Goal: Task Accomplishment & Management: Use online tool/utility

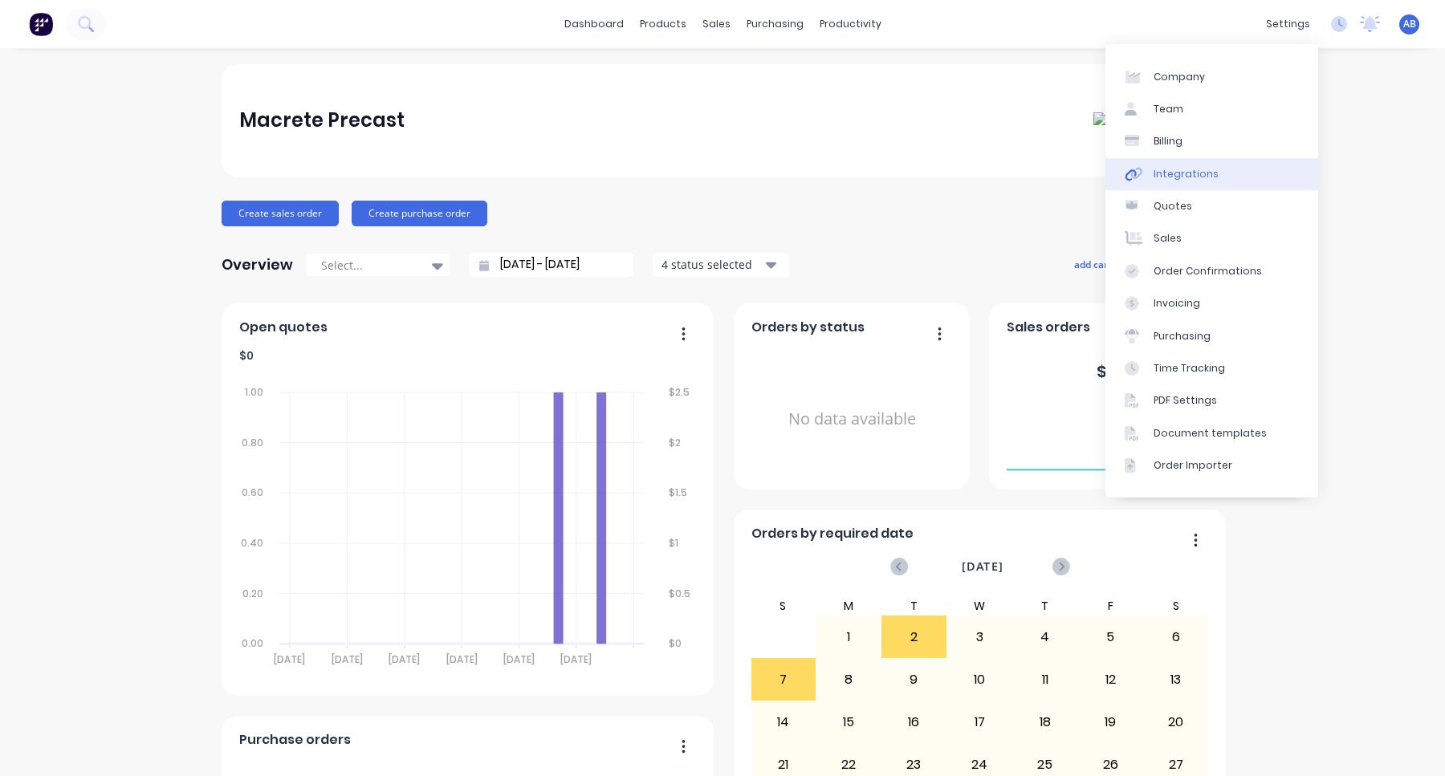
click at [1231, 177] on link "Integrations" at bounding box center [1211, 174] width 213 height 32
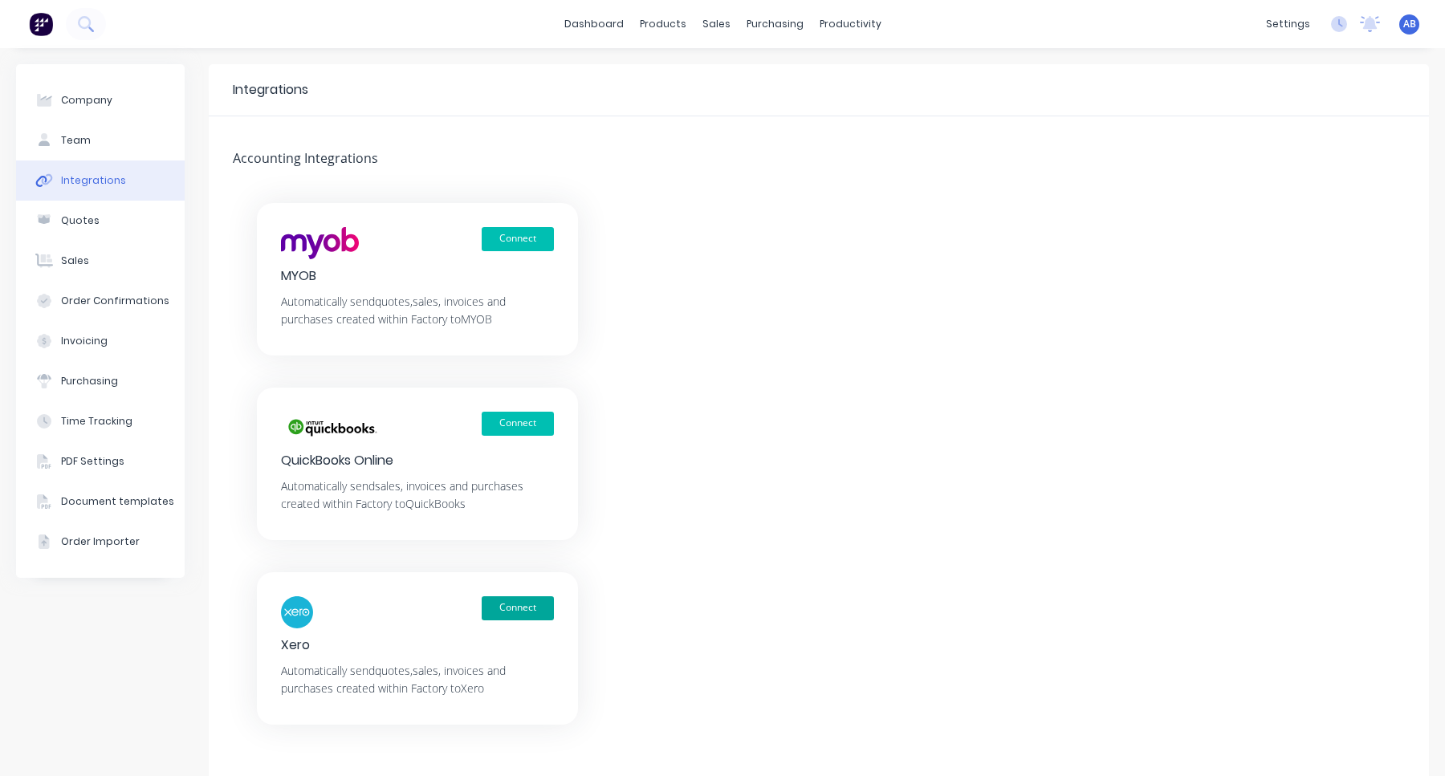
click at [519, 604] on button "Connect" at bounding box center [518, 608] width 72 height 24
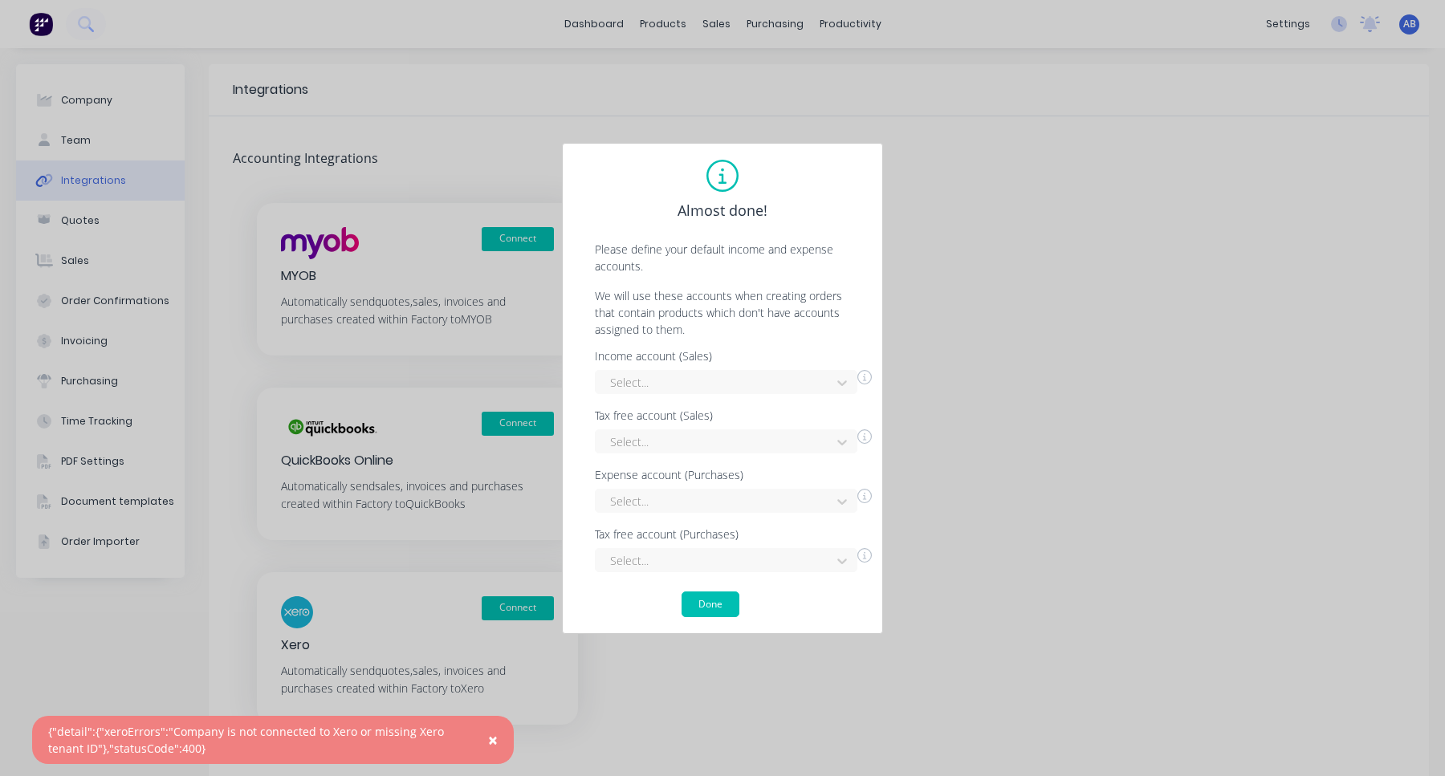
click at [695, 401] on div "Income account (Sales) Select... Tax free account (Sales) Select... Expense acc…" at bounding box center [722, 462] width 287 height 222
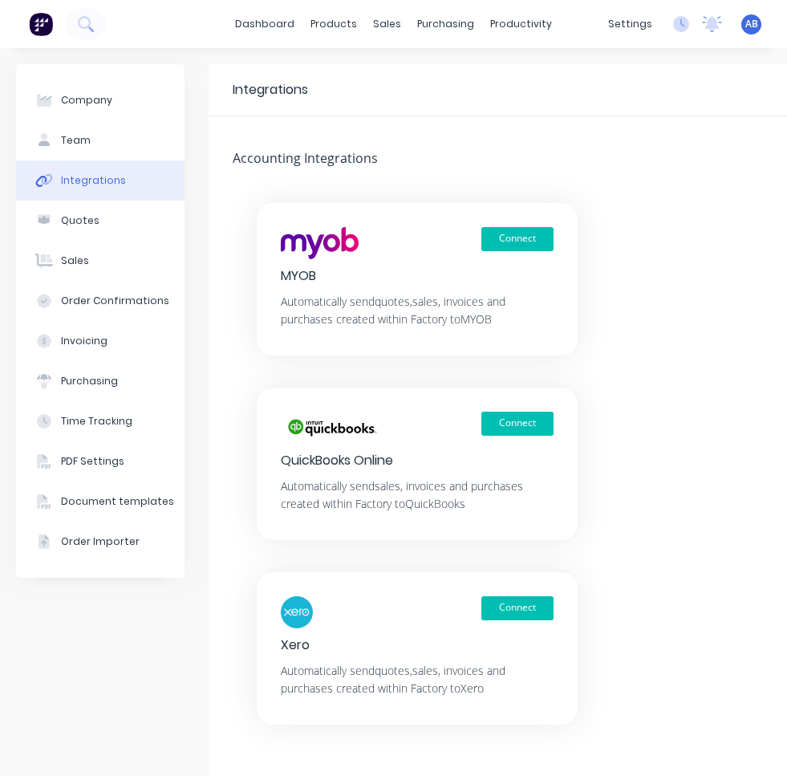
click at [31, 26] on img at bounding box center [41, 24] width 24 height 24
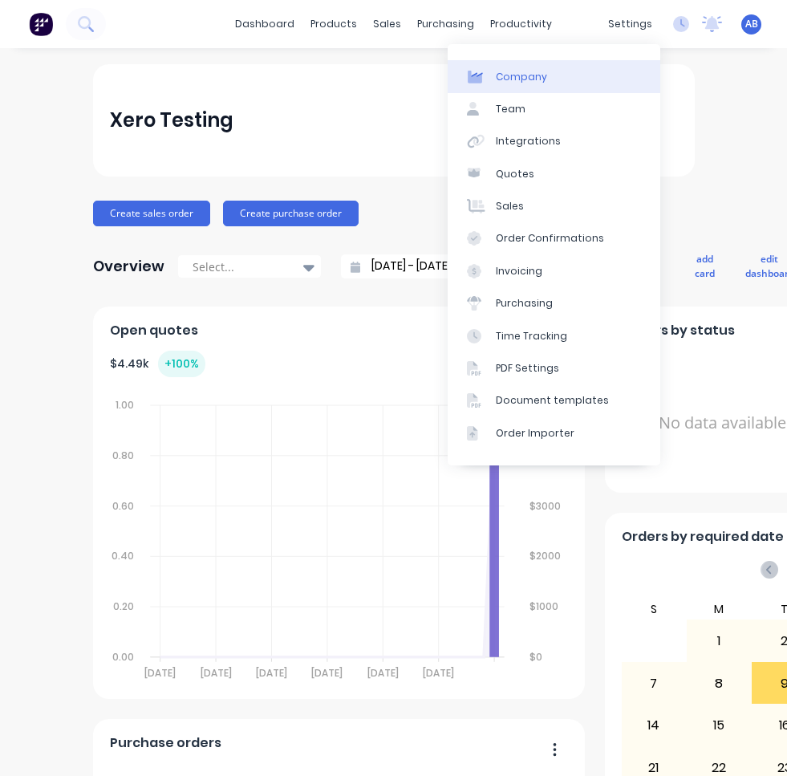
click at [582, 78] on link "Company" at bounding box center [554, 76] width 213 height 32
select select "AU"
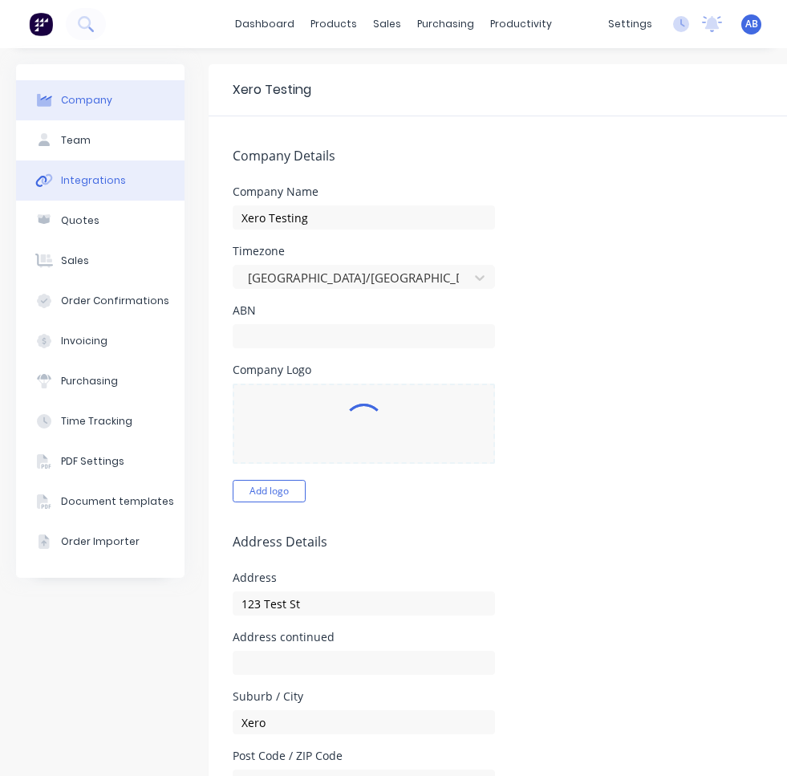
click at [105, 190] on button "Integrations" at bounding box center [100, 181] width 169 height 40
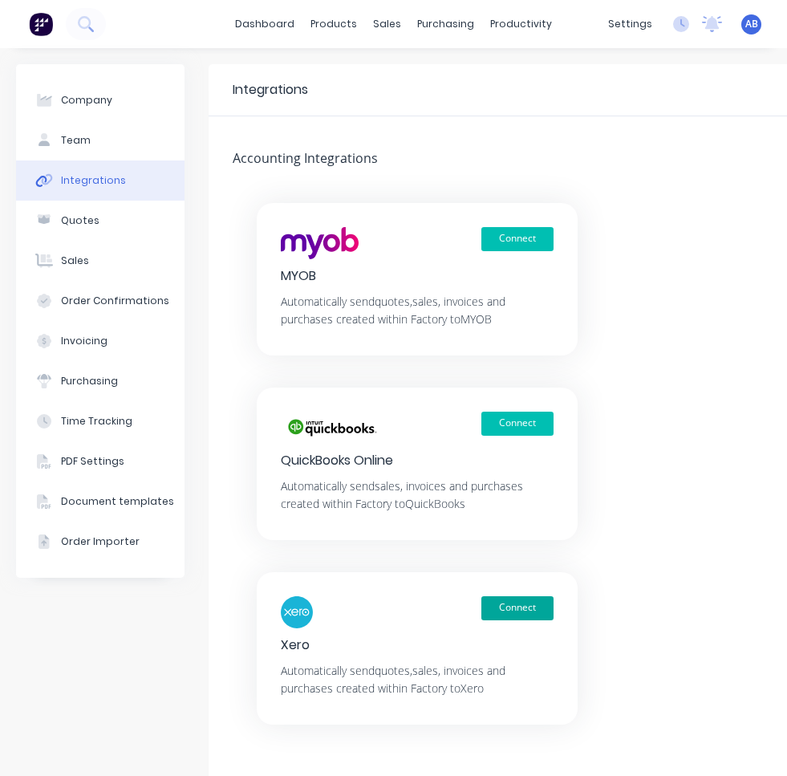
click at [534, 609] on button "Connect" at bounding box center [518, 608] width 72 height 24
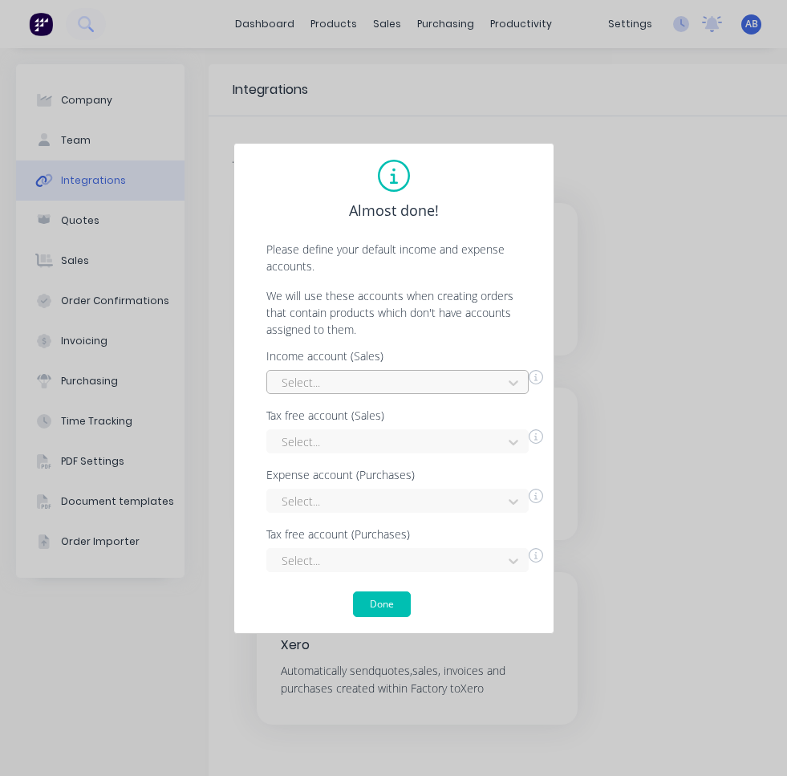
click at [458, 385] on div at bounding box center [387, 382] width 214 height 20
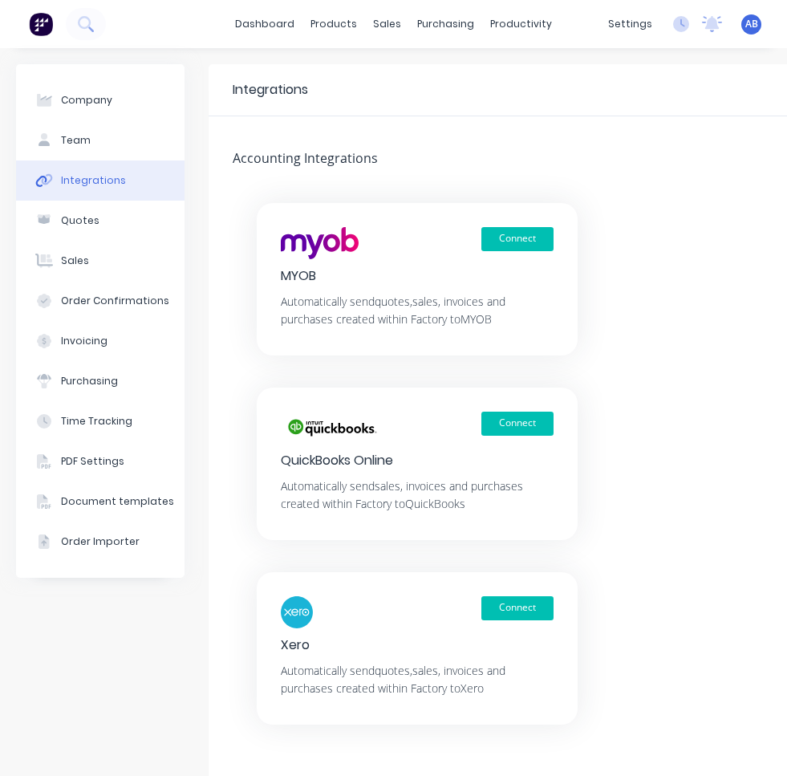
click at [56, 18] on button at bounding box center [41, 24] width 34 height 32
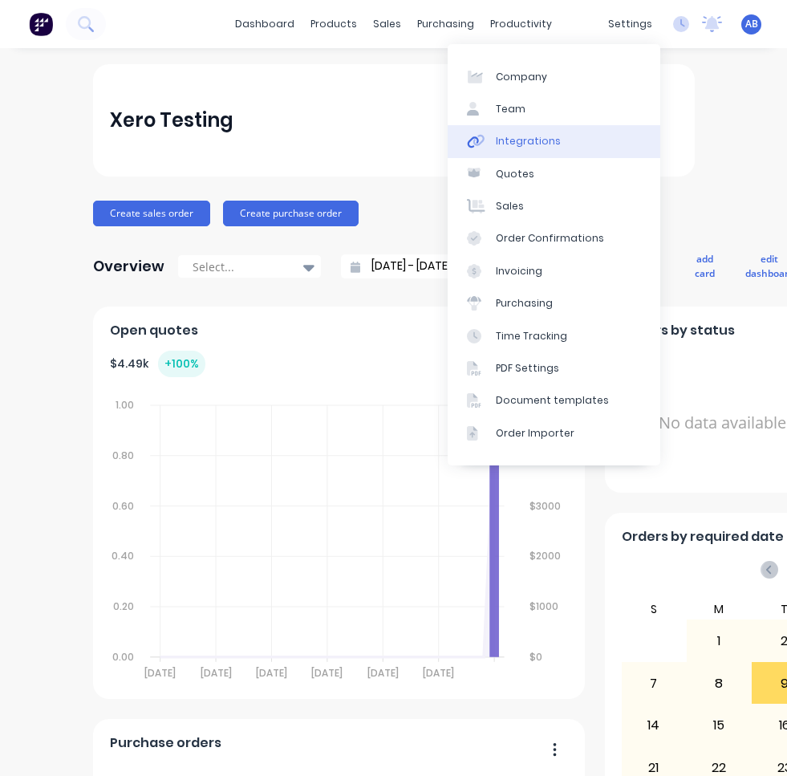
click at [592, 130] on link "Integrations" at bounding box center [554, 141] width 213 height 32
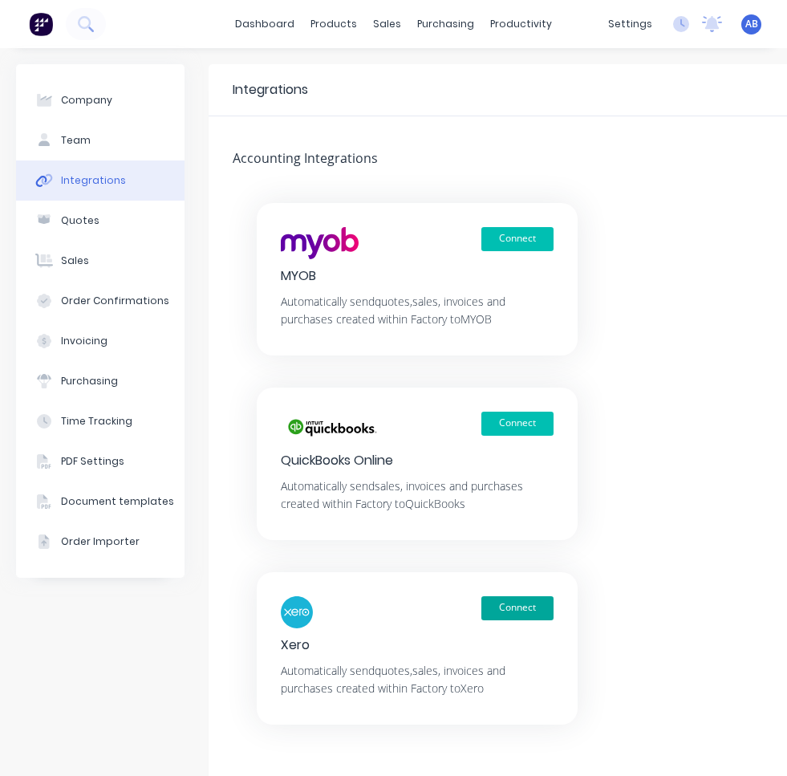
click at [520, 606] on button "Connect" at bounding box center [518, 608] width 72 height 24
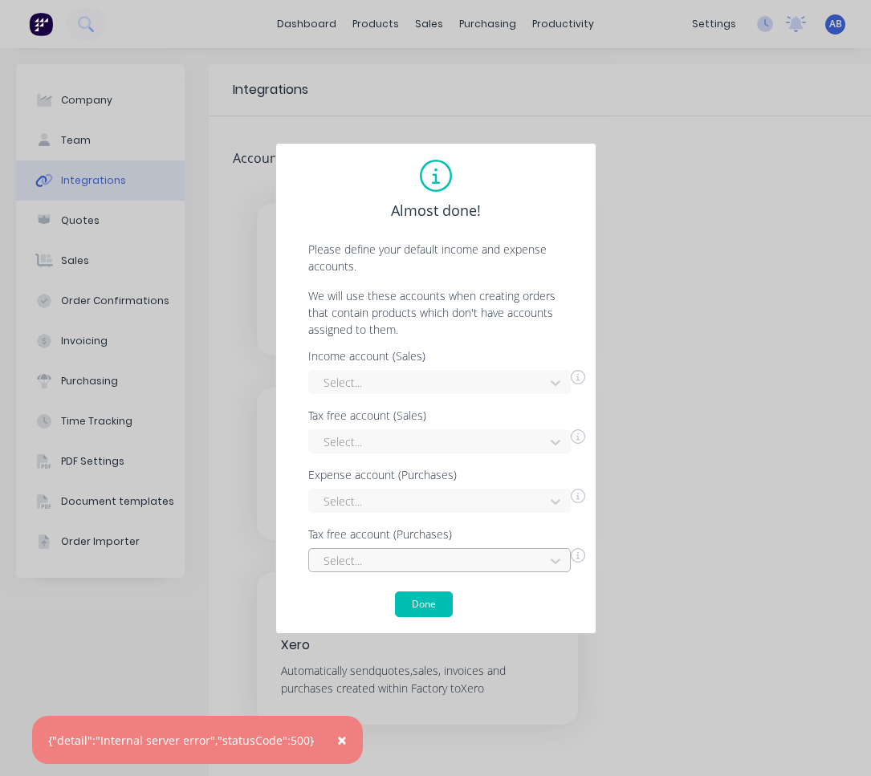
click at [423, 567] on div at bounding box center [429, 561] width 214 height 20
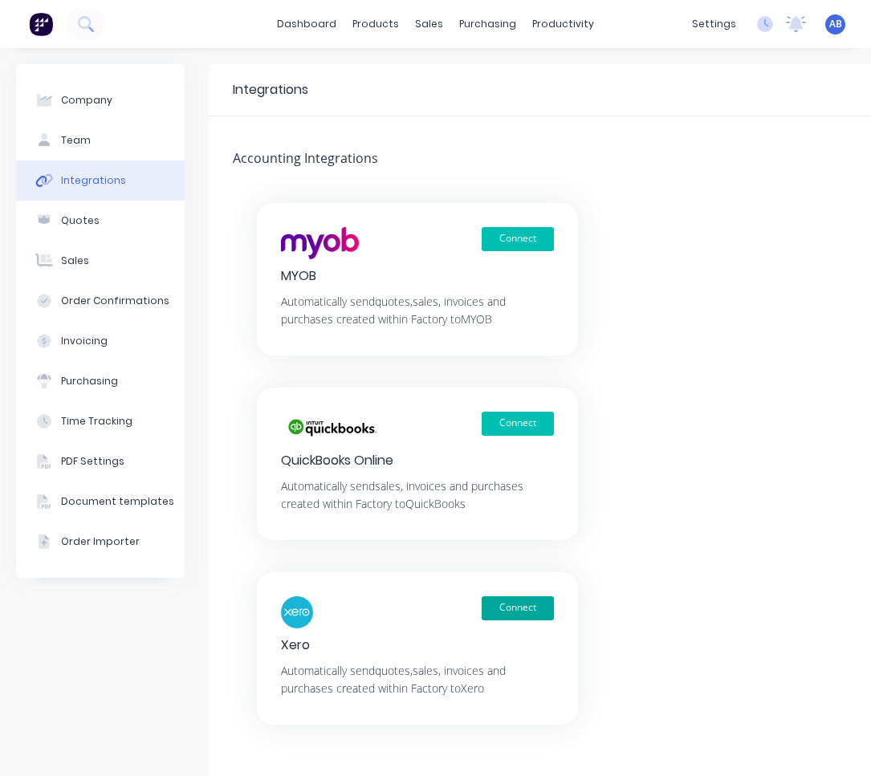
click at [503, 607] on button "Connect" at bounding box center [518, 608] width 72 height 24
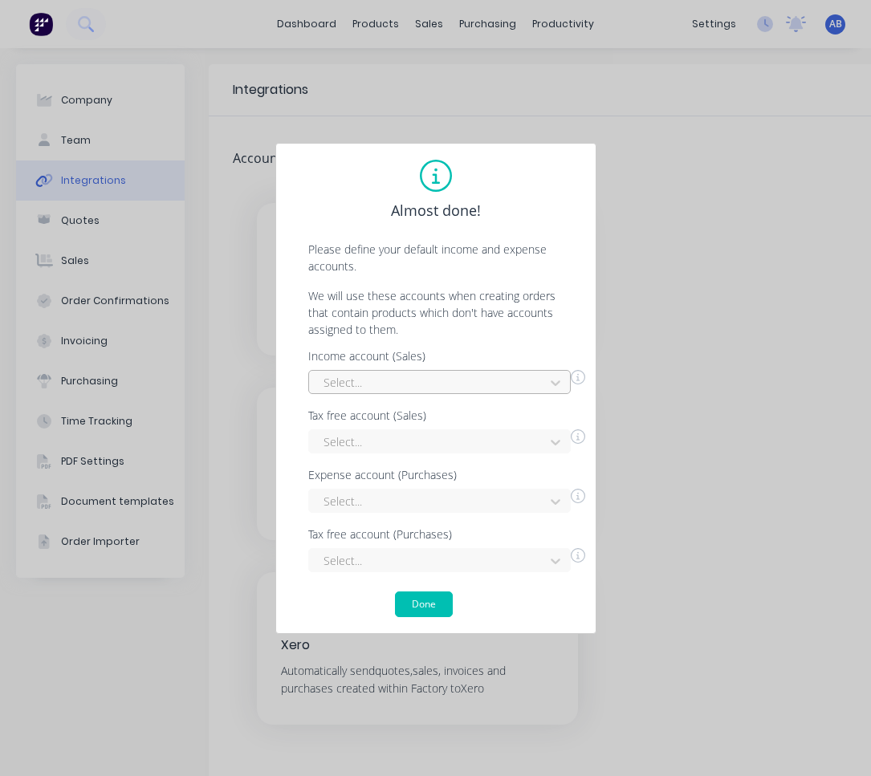
click at [452, 370] on div "Select..." at bounding box center [439, 382] width 262 height 24
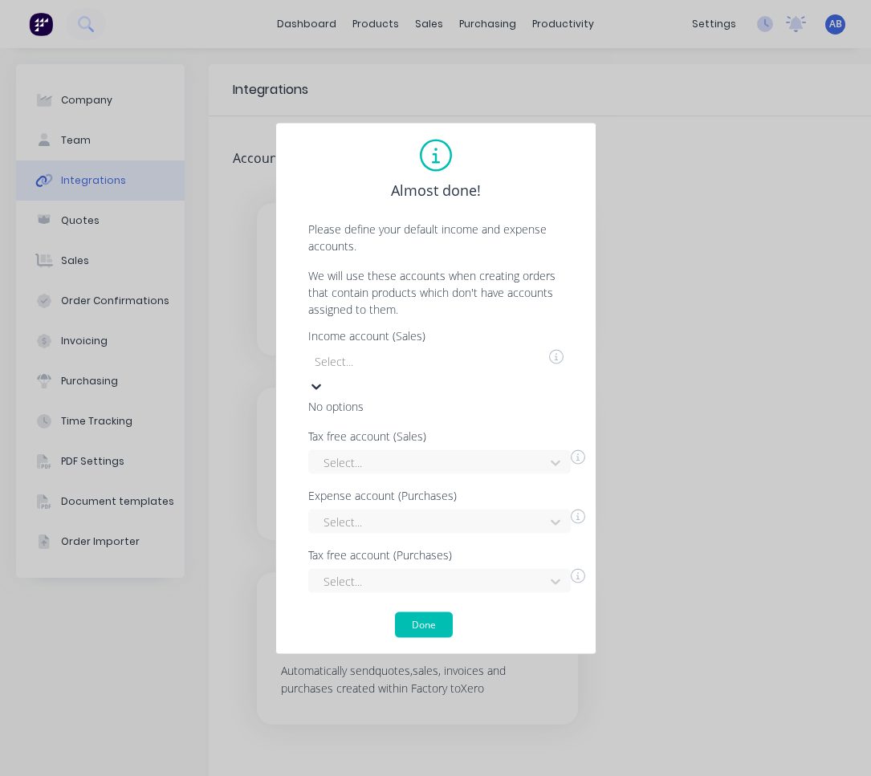
click at [475, 364] on div "Income account (Sales) Use Up and Down to choose options, press Enter to select…" at bounding box center [435, 372] width 255 height 84
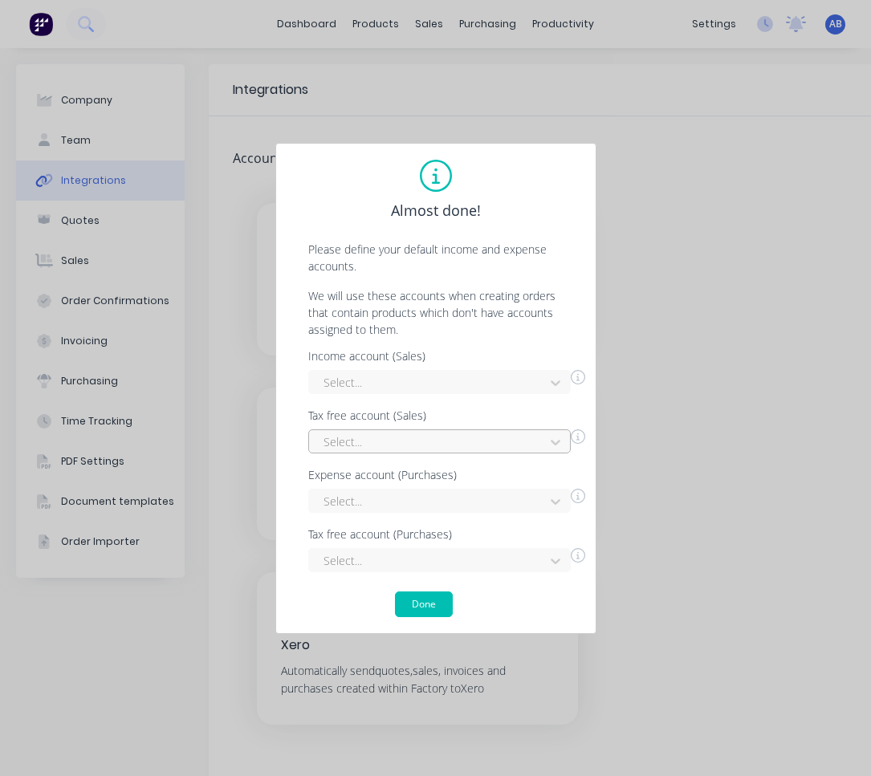
click at [462, 447] on div at bounding box center [429, 442] width 214 height 20
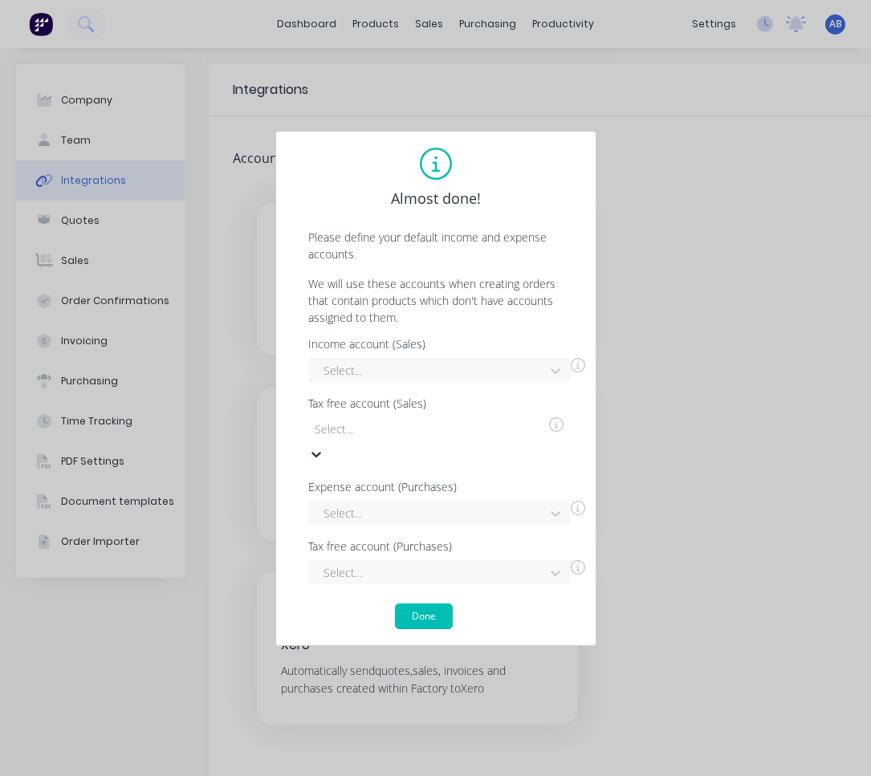
click at [462, 439] on div at bounding box center [428, 429] width 231 height 20
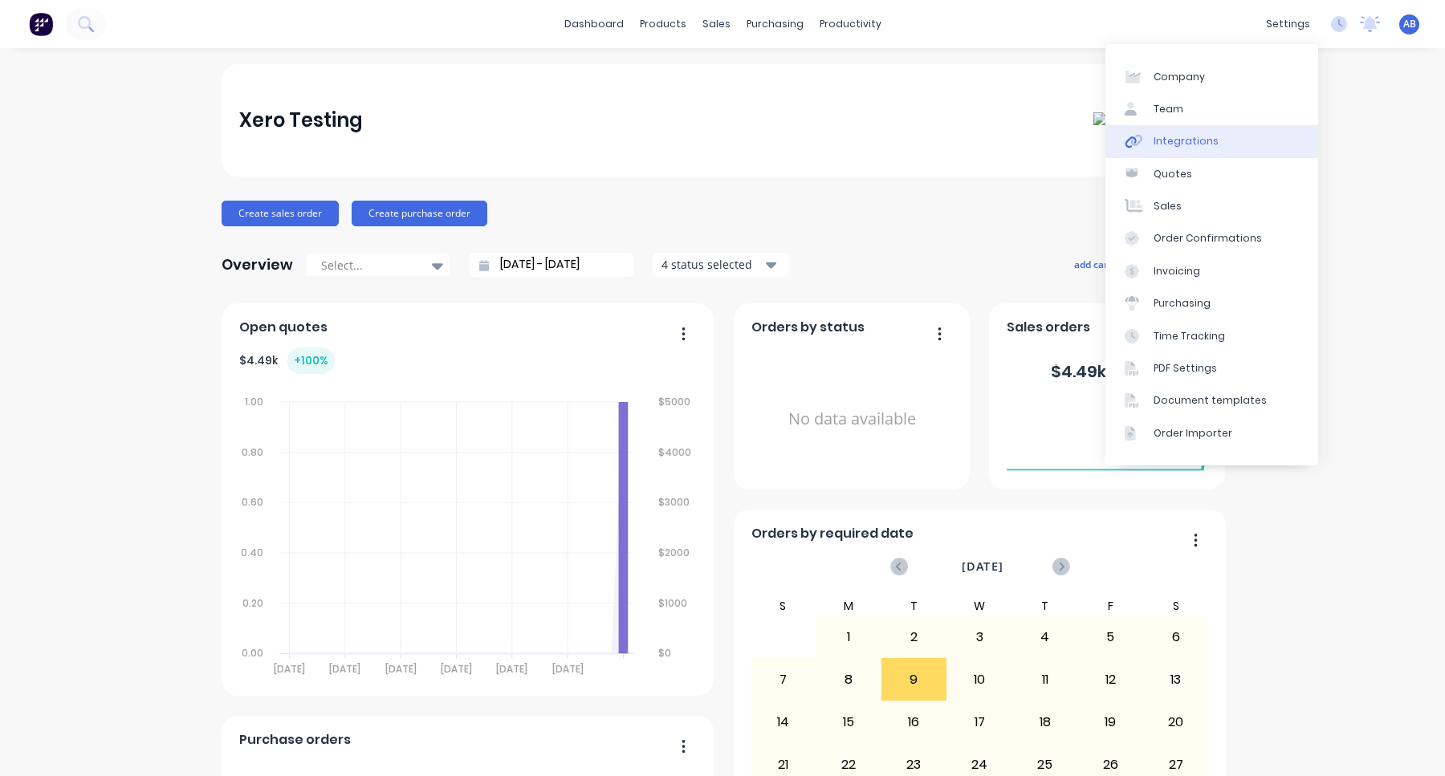
click at [1240, 133] on link "Integrations" at bounding box center [1211, 141] width 213 height 32
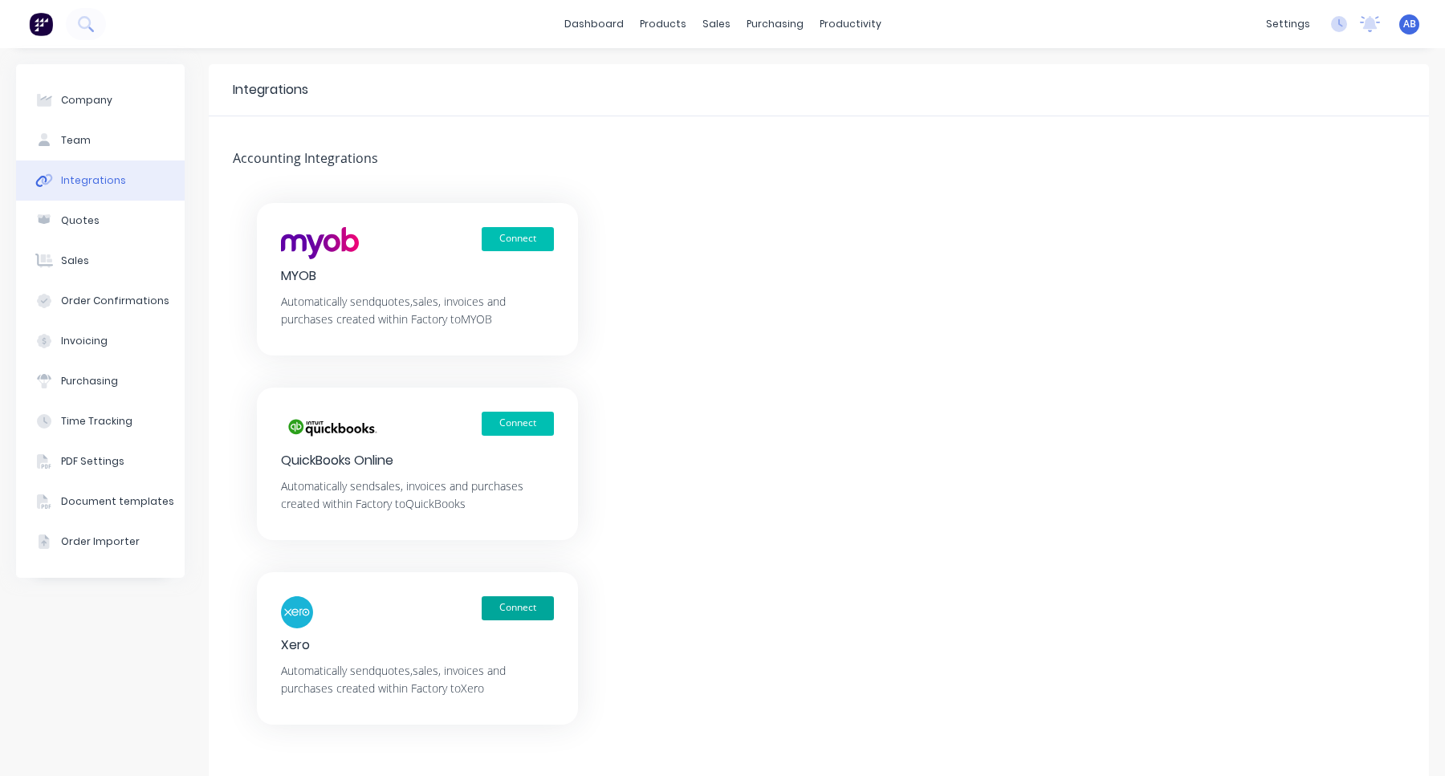
click at [538, 606] on button "Connect" at bounding box center [518, 608] width 72 height 24
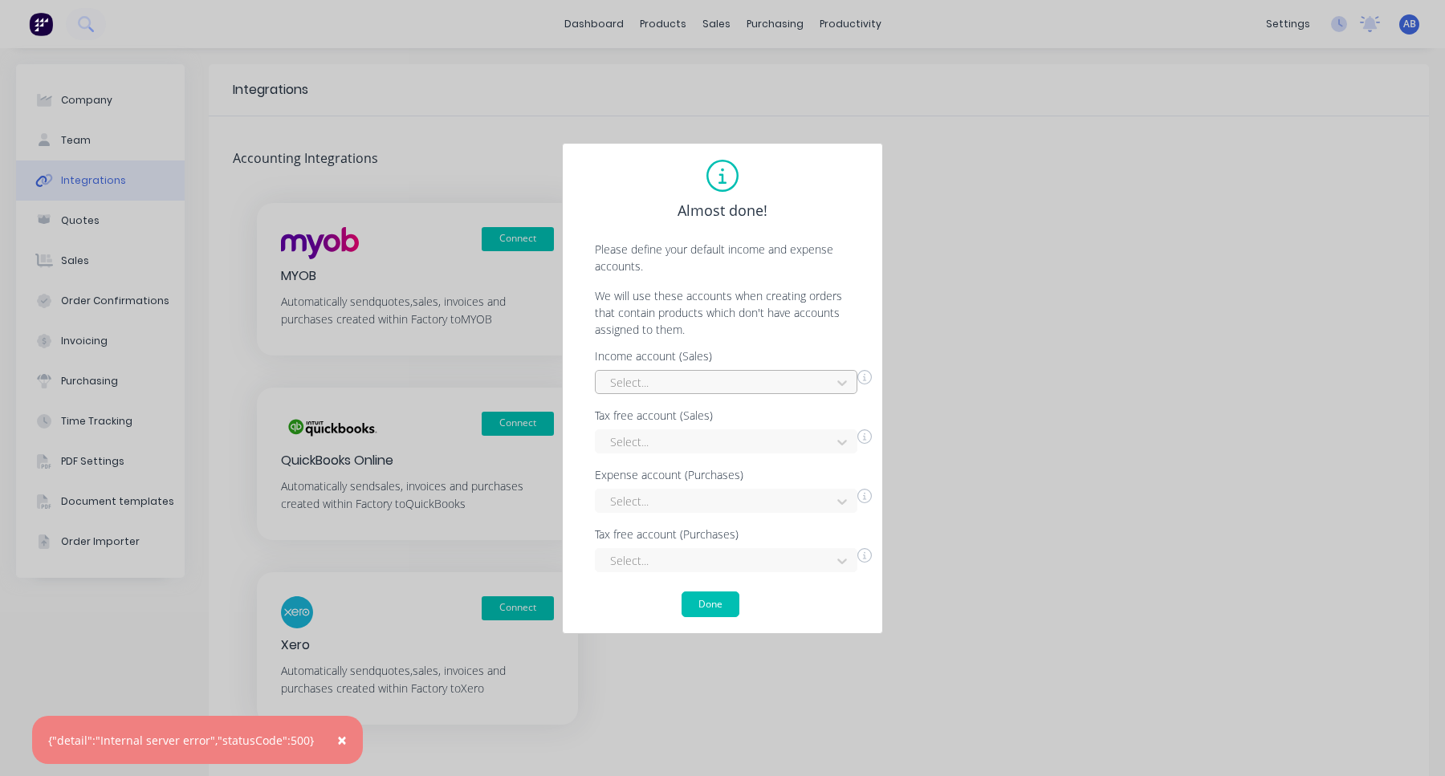
click at [726, 384] on div at bounding box center [715, 382] width 214 height 20
click at [751, 214] on span "Almost done!" at bounding box center [722, 211] width 90 height 22
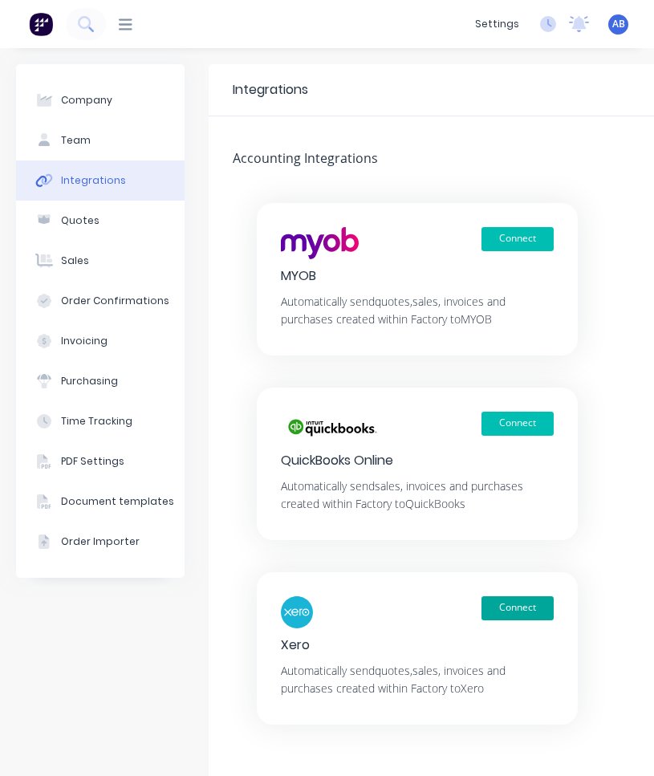
click at [520, 600] on button "Connect" at bounding box center [518, 608] width 72 height 24
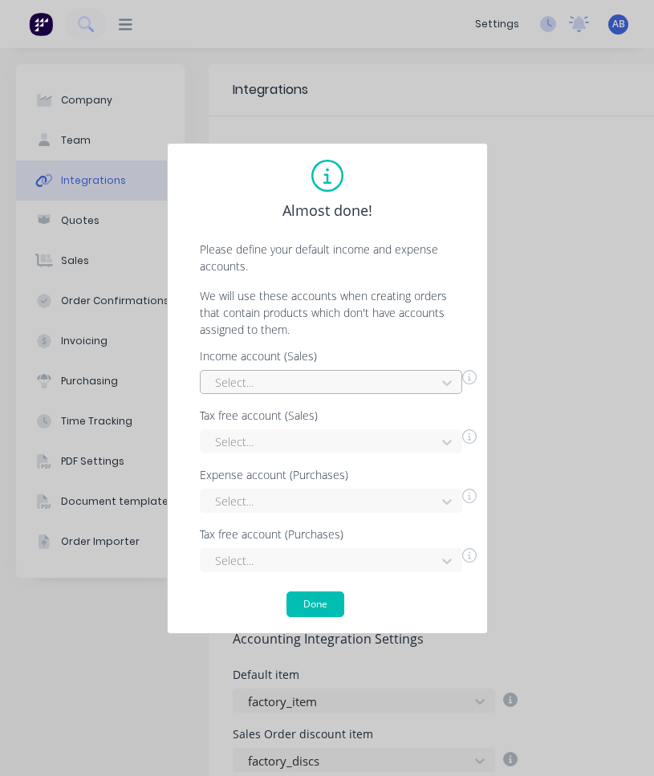
click at [356, 388] on div at bounding box center [321, 382] width 214 height 20
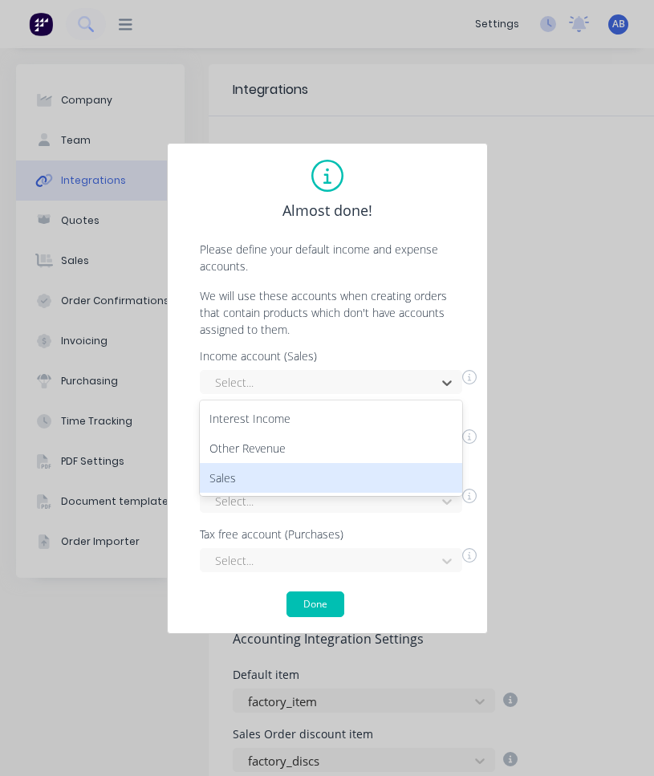
click at [330, 476] on div "Sales" at bounding box center [331, 478] width 262 height 30
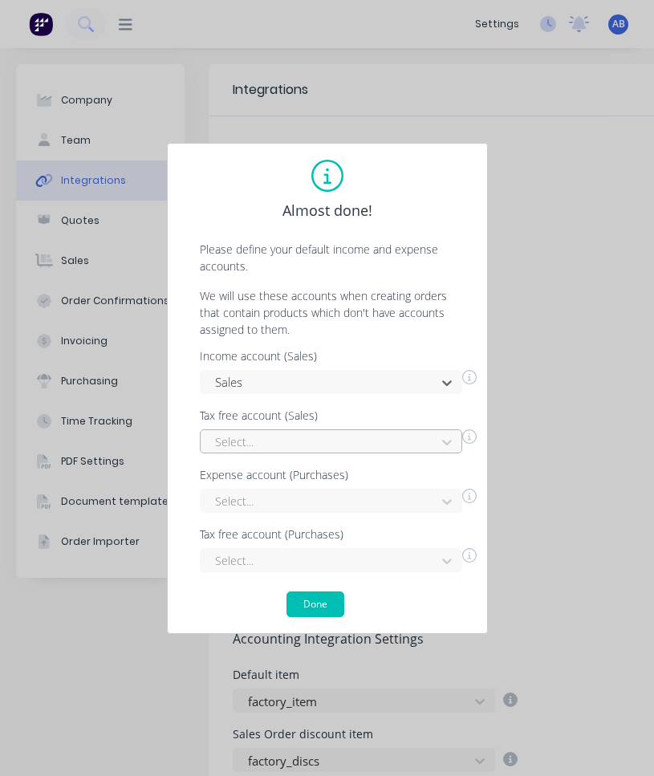
click at [329, 443] on div at bounding box center [321, 442] width 214 height 20
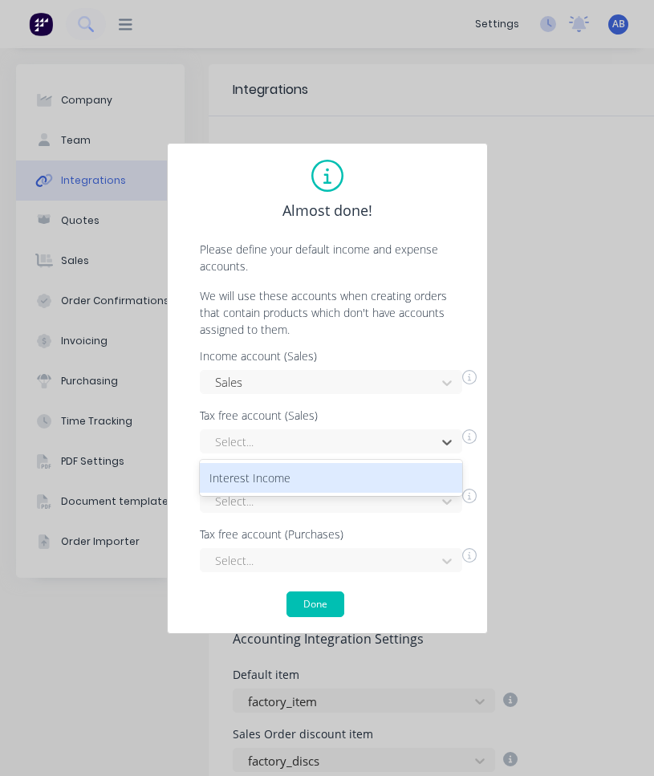
click at [325, 455] on div "Income account (Sales) Sales Tax free account (Sales) Interest Income, 1 of 1. …" at bounding box center [327, 462] width 287 height 222
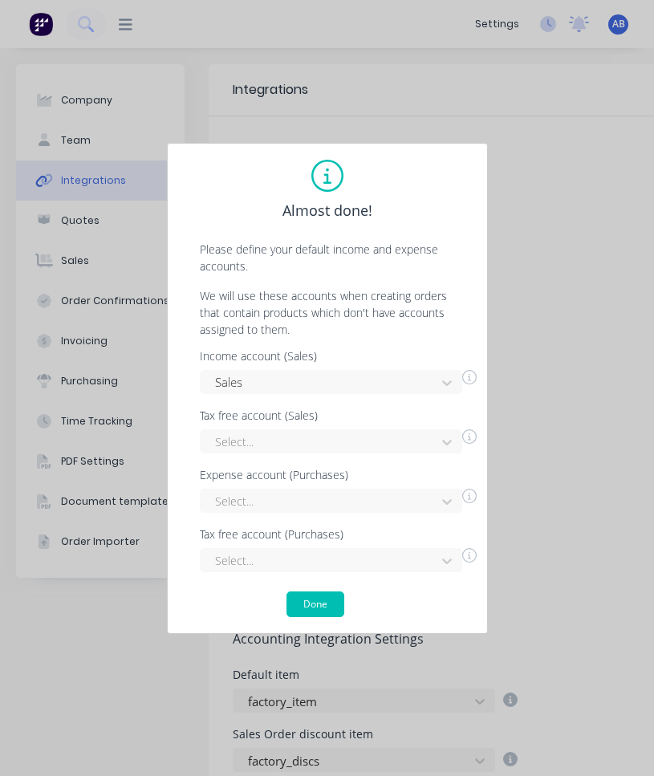
click at [325, 477] on div "Expense account (Purchases)" at bounding box center [338, 475] width 277 height 11
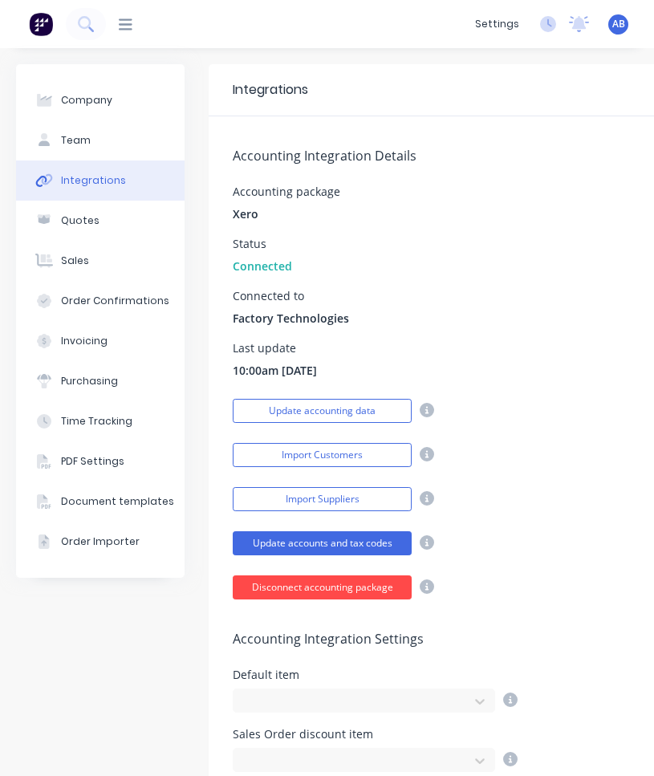
click at [348, 591] on button "Disconnect accounting package" at bounding box center [322, 588] width 179 height 24
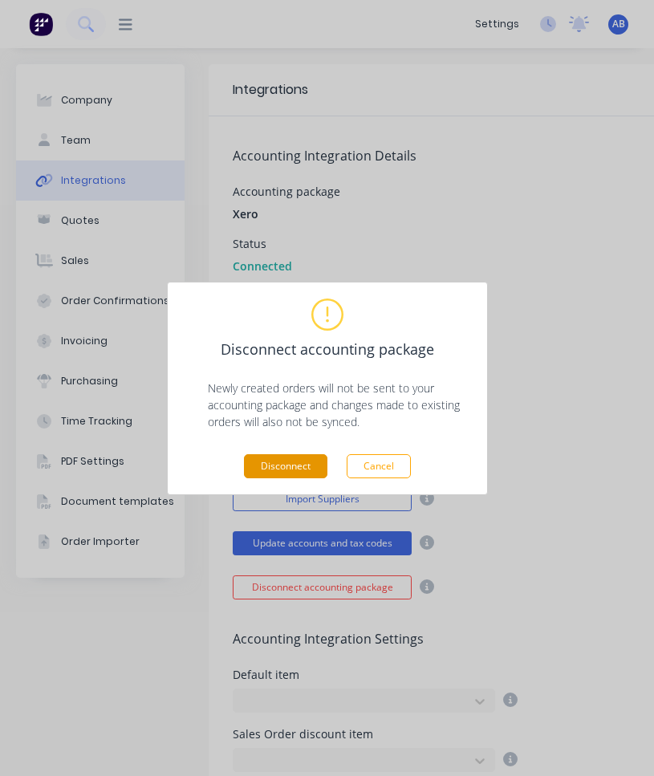
click at [310, 476] on button "Disconnect" at bounding box center [285, 466] width 83 height 24
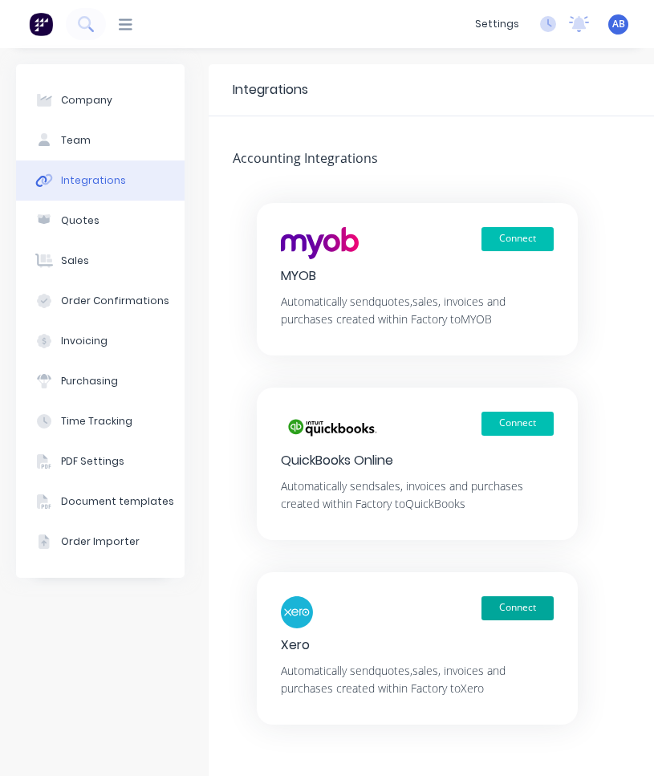
click at [504, 602] on button "Connect" at bounding box center [518, 608] width 72 height 24
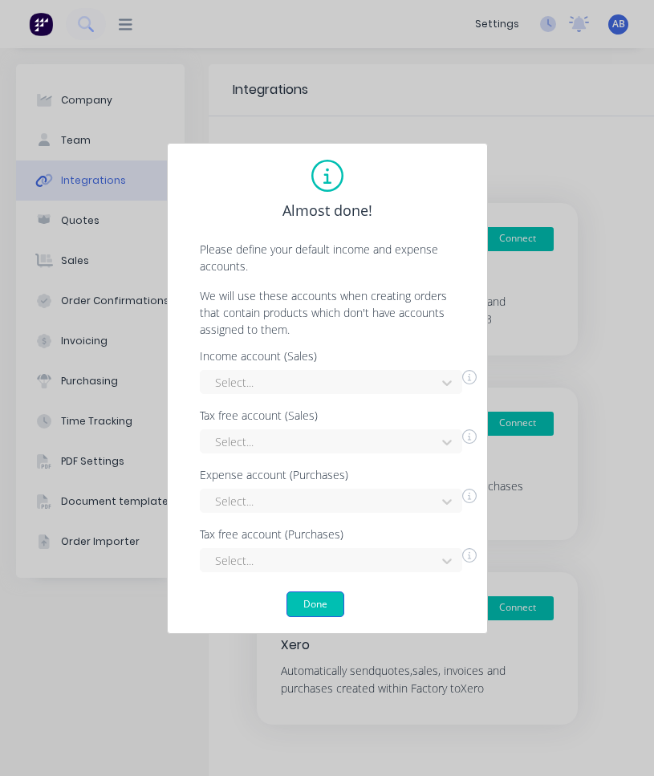
click at [319, 611] on button "Done" at bounding box center [316, 605] width 58 height 26
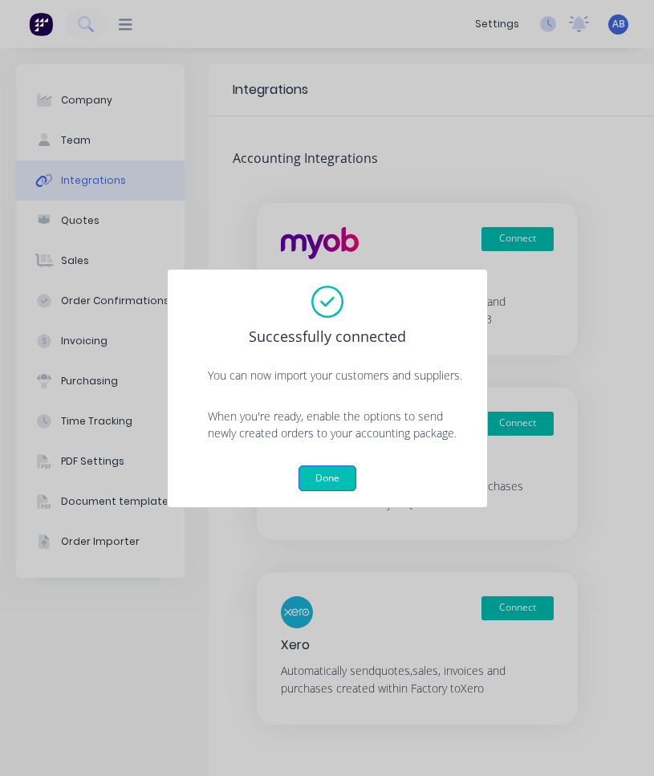
click at [332, 472] on button "Done" at bounding box center [328, 479] width 58 height 26
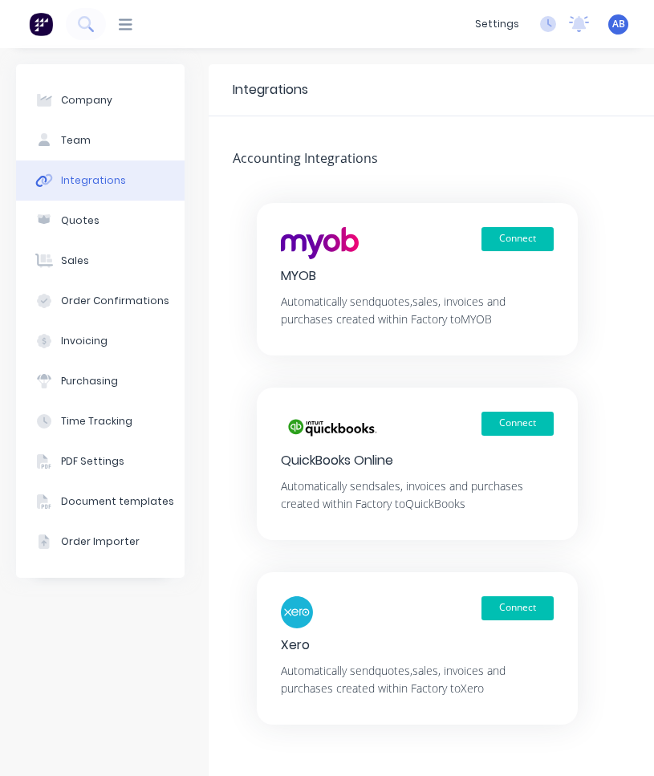
scroll to position [45, 0]
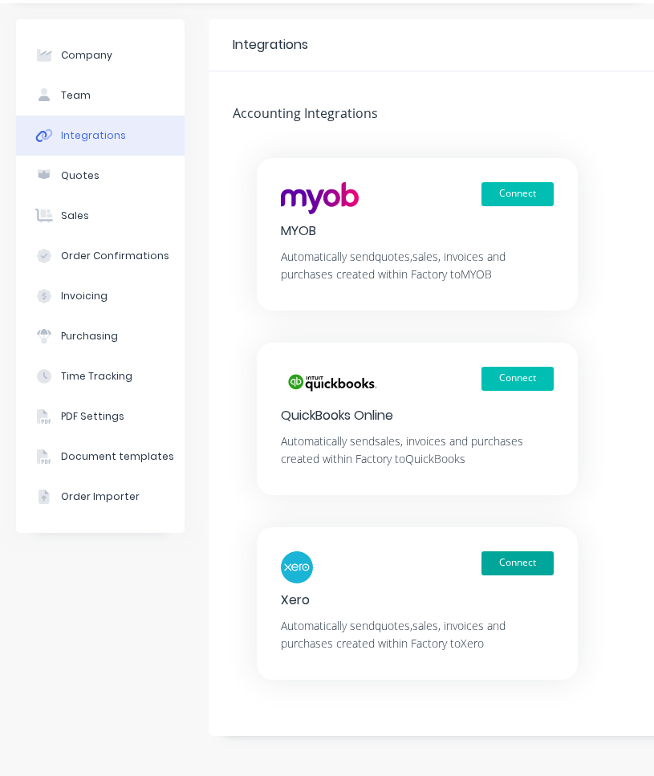
click at [515, 563] on button "Connect" at bounding box center [518, 563] width 72 height 24
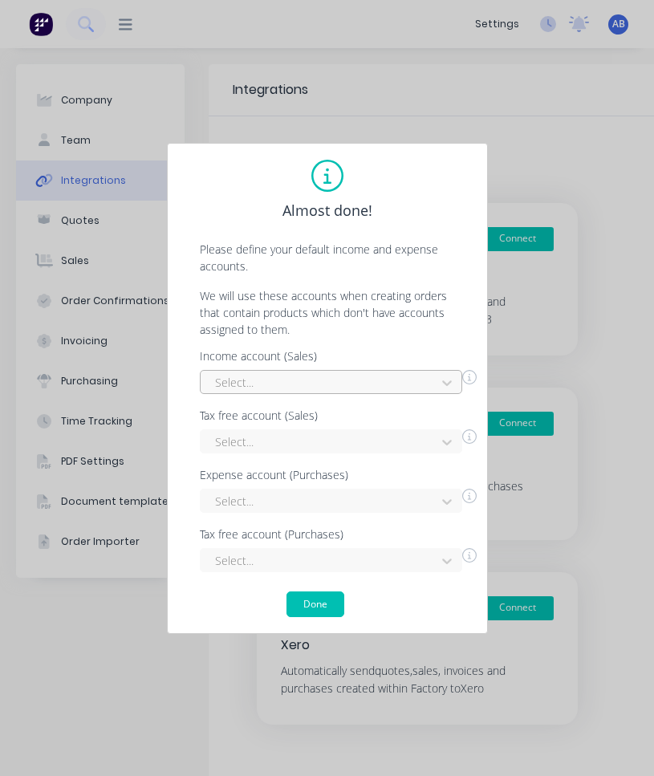
click at [318, 376] on div at bounding box center [321, 382] width 214 height 20
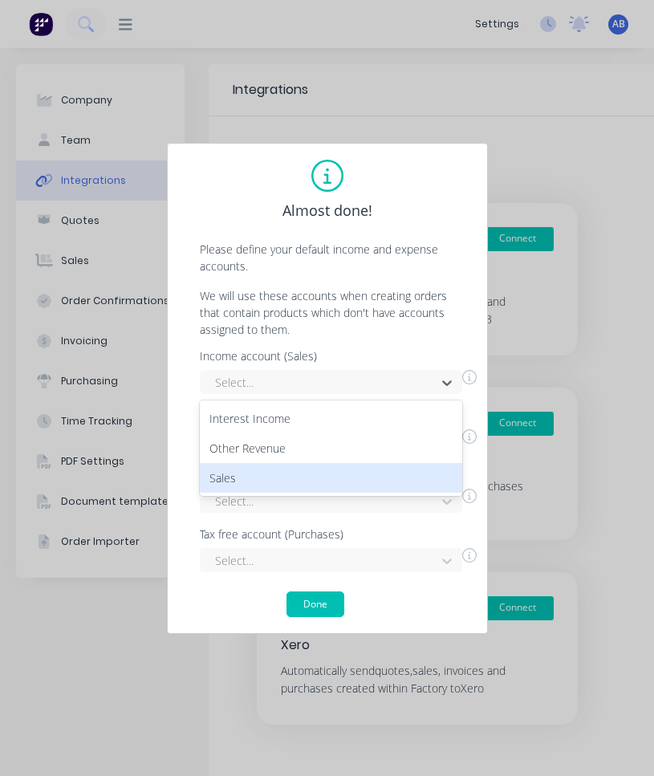
drag, startPoint x: 287, startPoint y: 462, endPoint x: 287, endPoint y: 478, distance: 16.9
click at [287, 478] on div "Interest Income Other Revenue Sales" at bounding box center [331, 449] width 262 height 96
click at [287, 478] on div "Sales" at bounding box center [331, 478] width 262 height 30
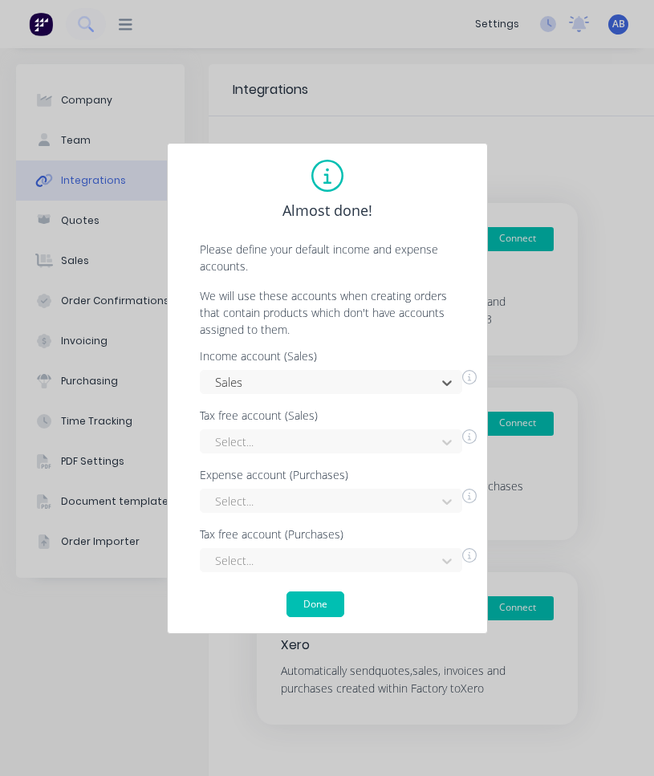
click at [306, 420] on div "Tax free account (Sales)" at bounding box center [338, 415] width 277 height 11
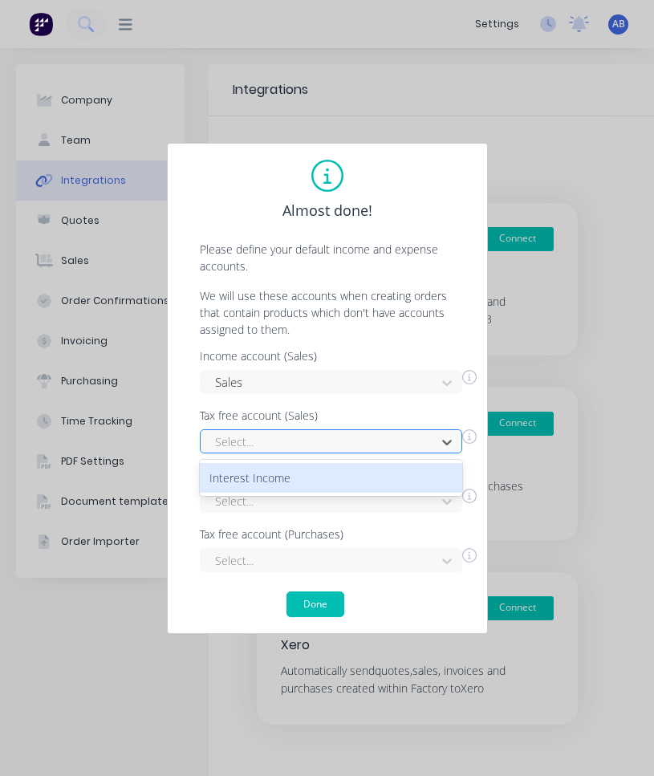
click at [306, 441] on div at bounding box center [321, 442] width 214 height 20
click at [288, 487] on div "Interest Income" at bounding box center [331, 478] width 262 height 30
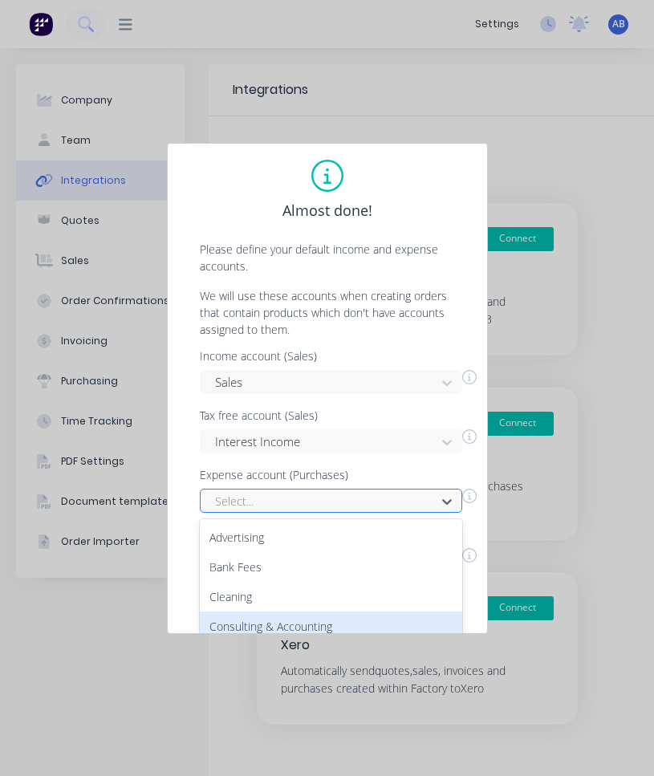
scroll to position [127, 0]
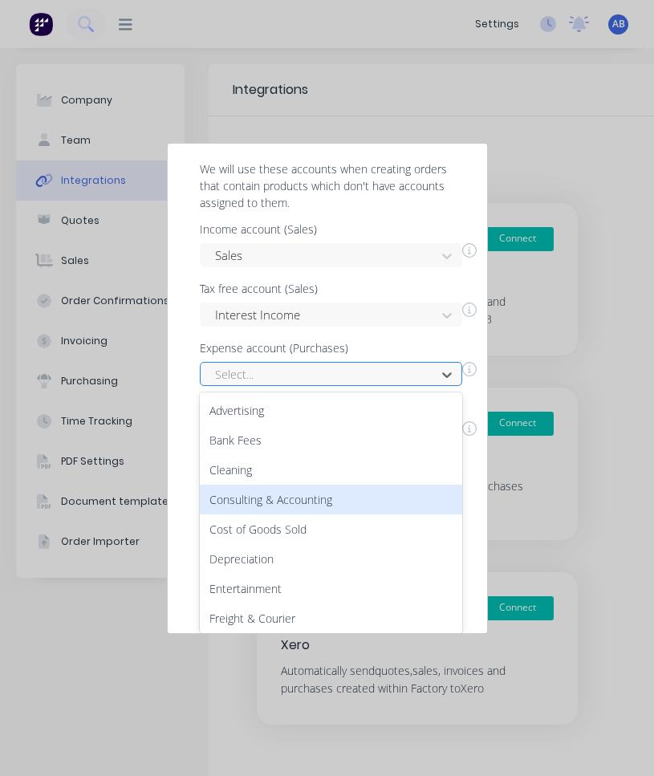
click at [287, 386] on div "Consulting & Accounting, 4 of 27. 27 results available. Use Up and Down to choo…" at bounding box center [331, 374] width 262 height 24
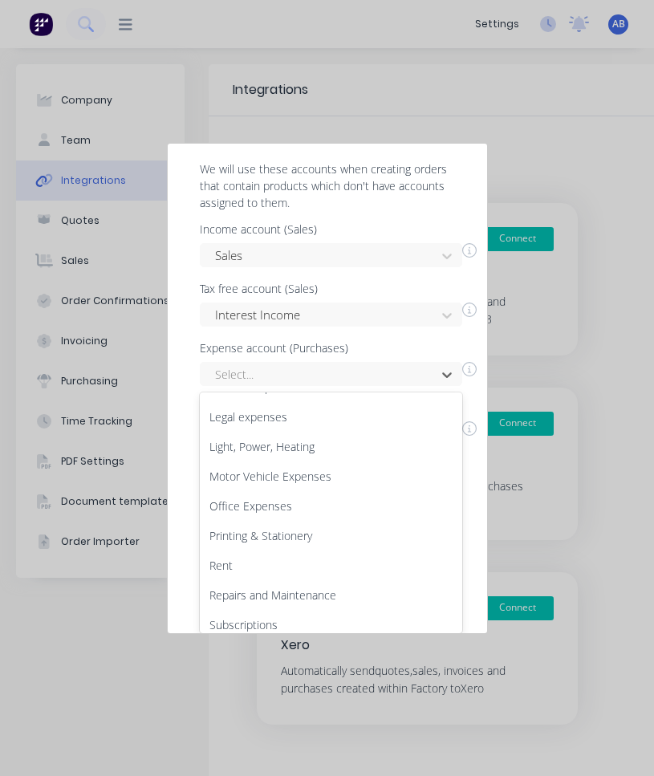
scroll to position [440, 0]
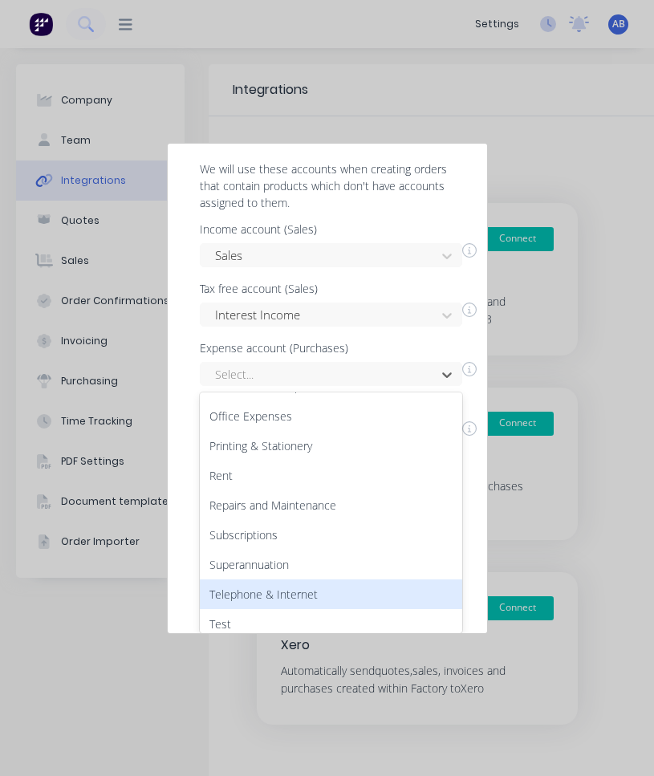
click at [281, 581] on div "Telephone & Internet" at bounding box center [331, 595] width 262 height 30
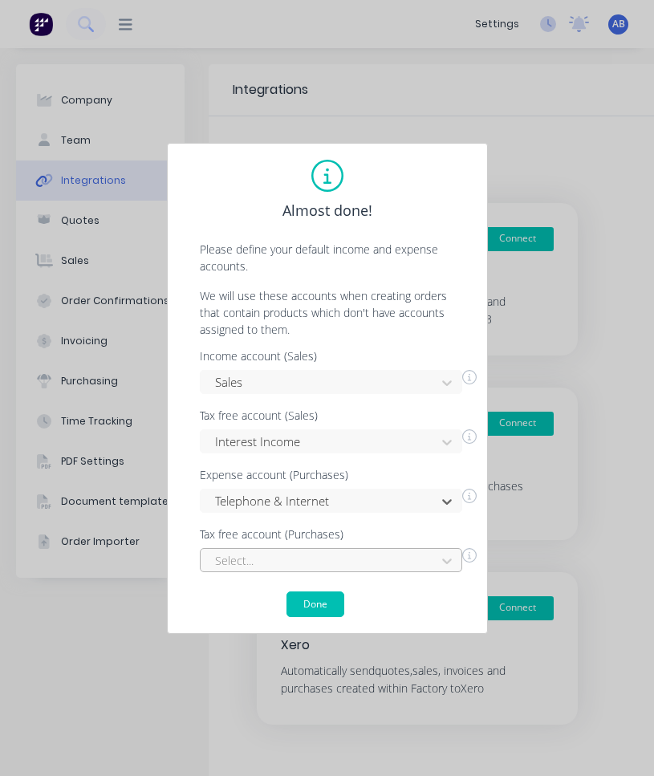
scroll to position [71, 0]
click at [284, 562] on div "Select..." at bounding box center [331, 560] width 262 height 24
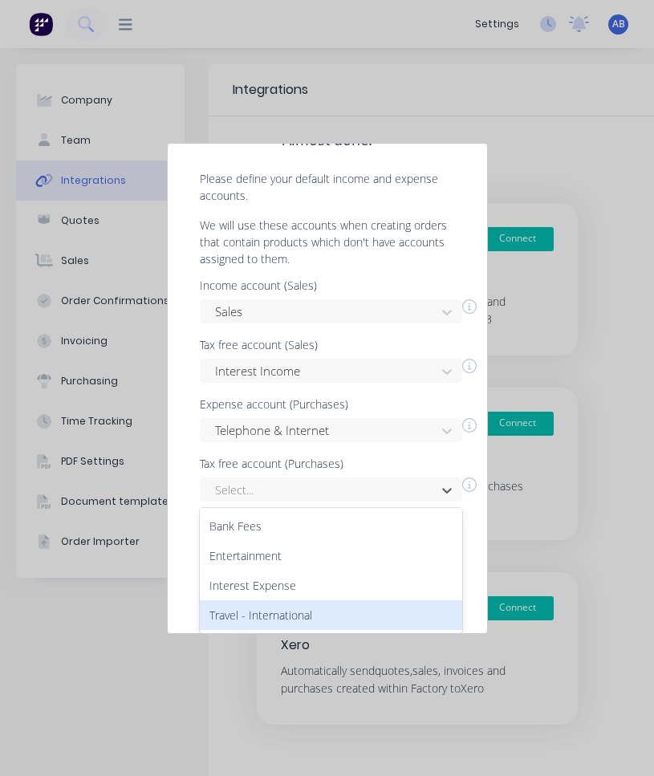
click at [283, 612] on div "Travel - International" at bounding box center [331, 615] width 262 height 30
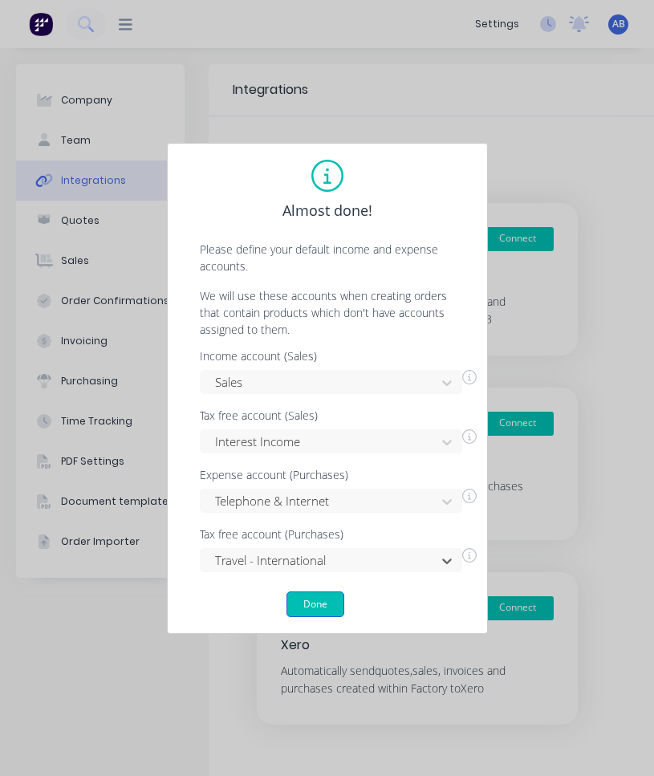
click at [322, 595] on button "Done" at bounding box center [316, 605] width 58 height 26
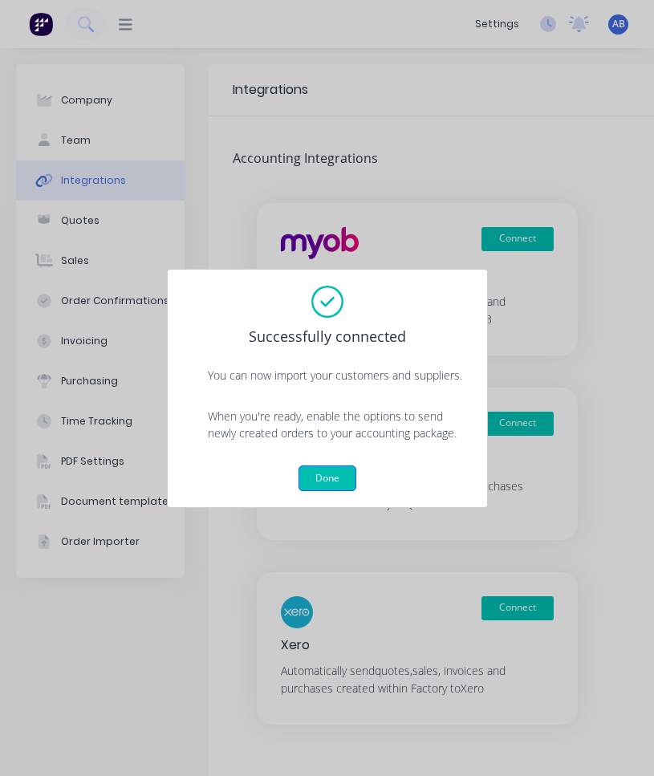
click at [331, 475] on button "Done" at bounding box center [328, 479] width 58 height 26
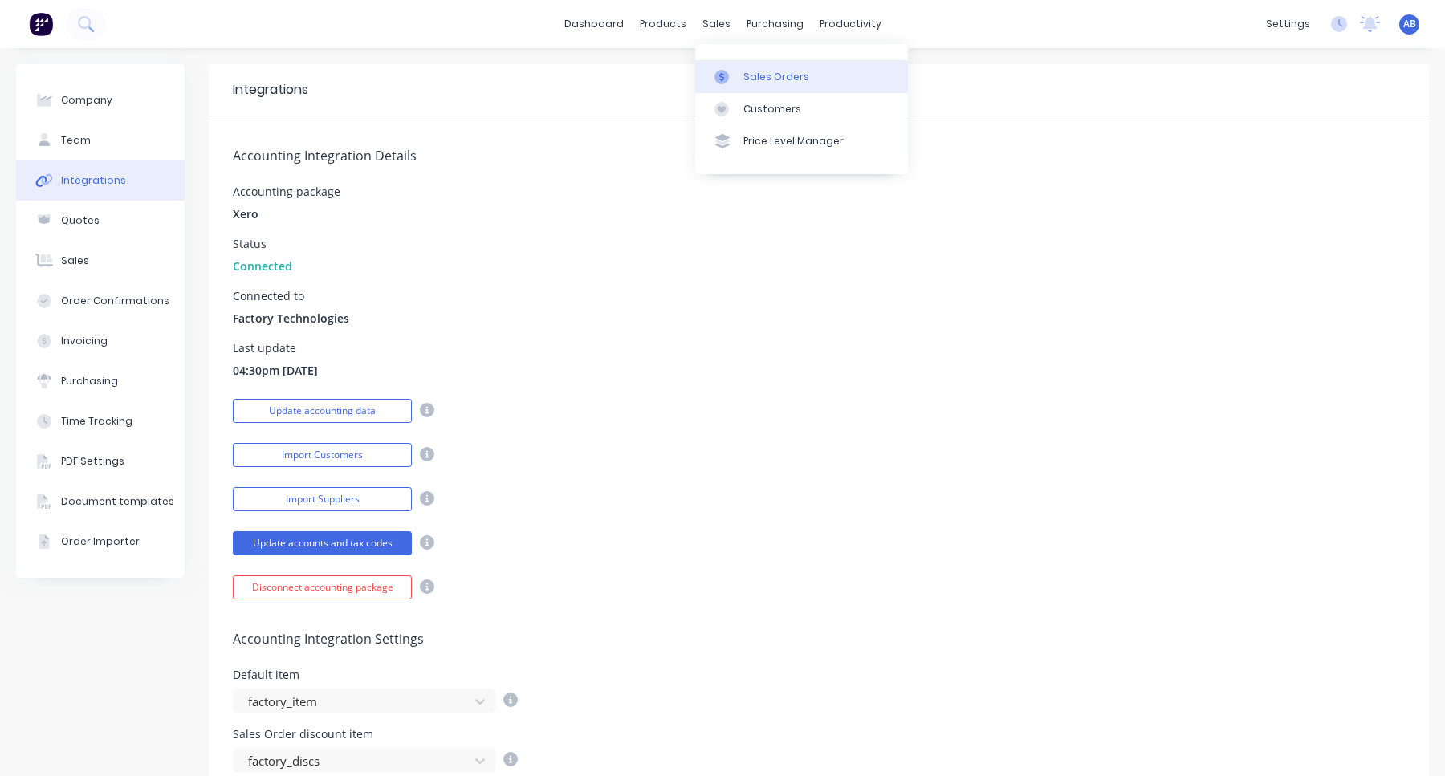
click at [653, 71] on div at bounding box center [726, 77] width 24 height 14
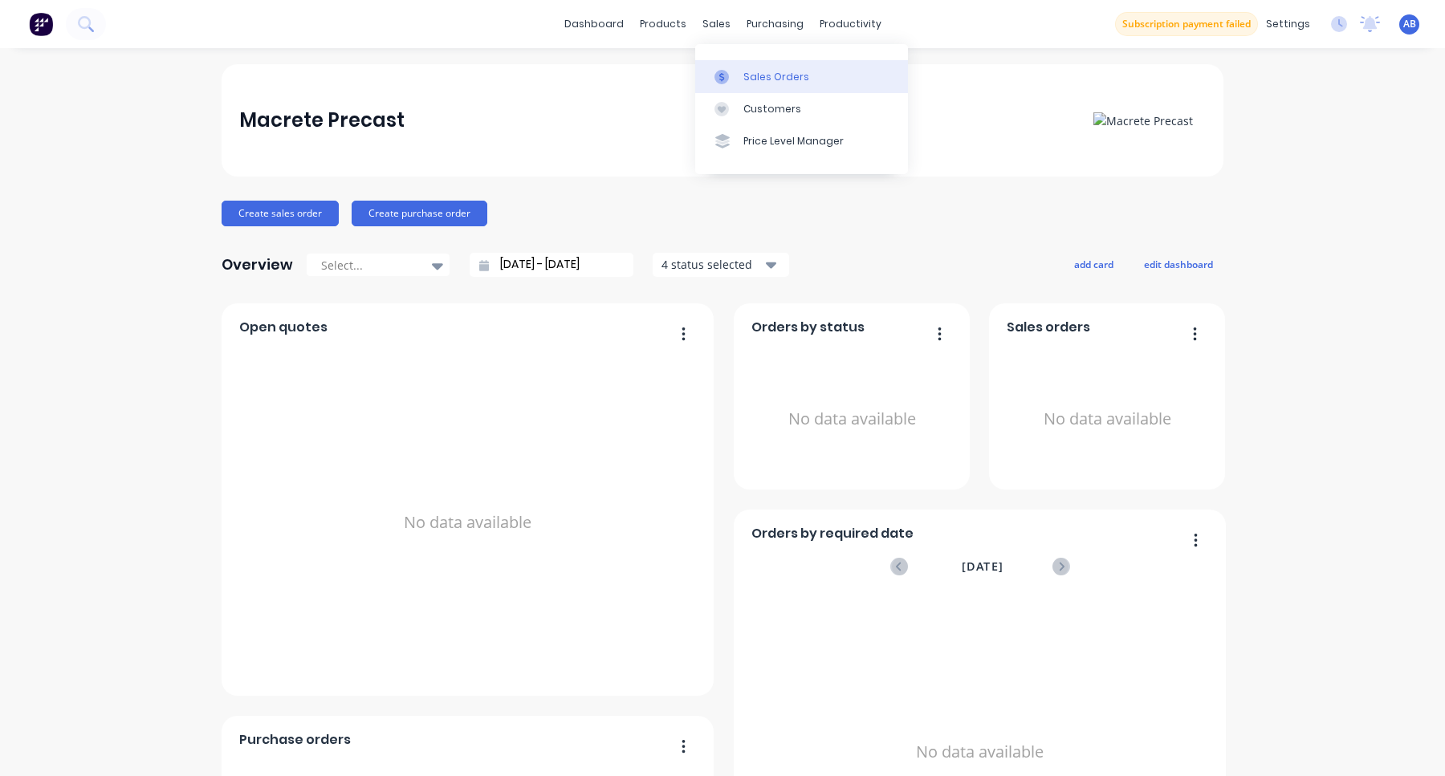
click at [744, 63] on link "Sales Orders" at bounding box center [801, 76] width 213 height 32
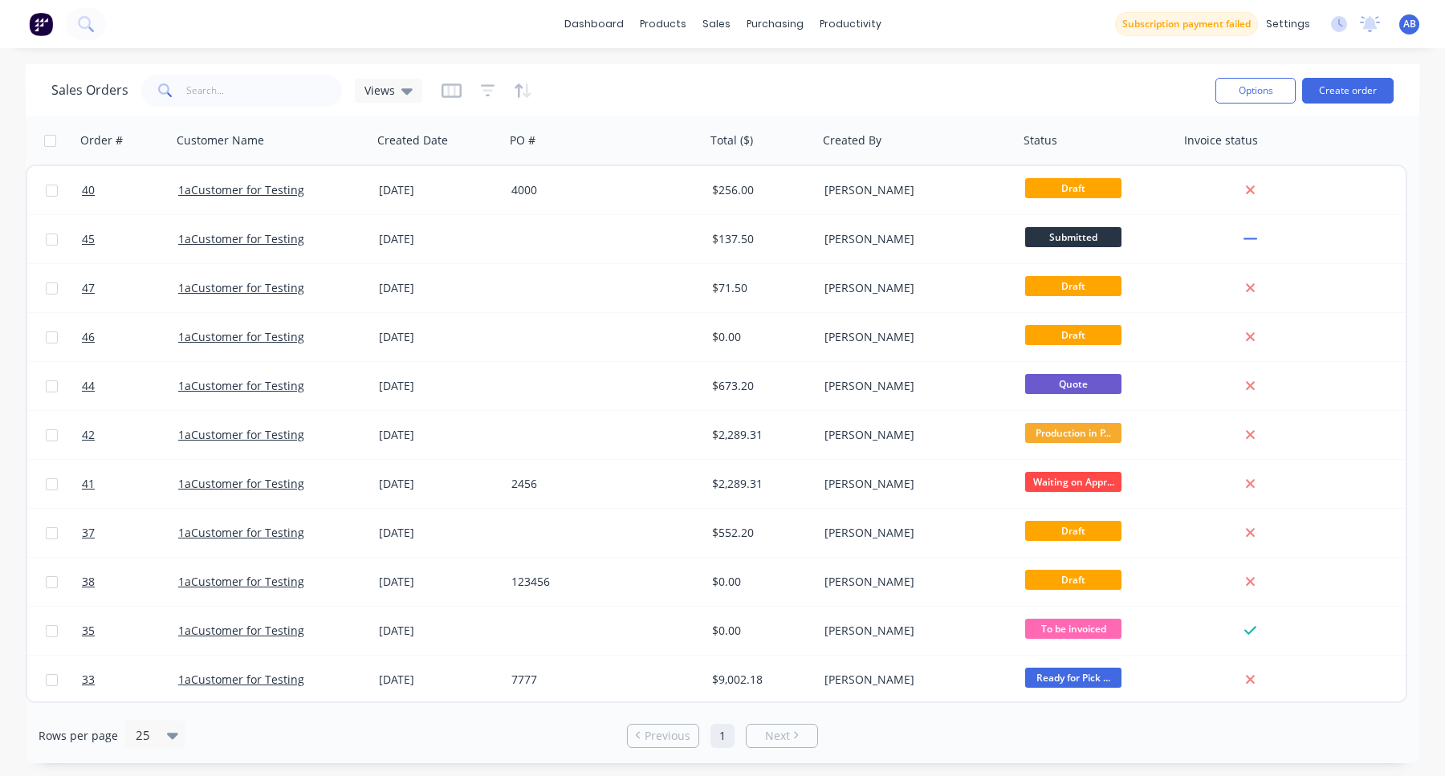
click at [54, 36] on button at bounding box center [41, 24] width 34 height 32
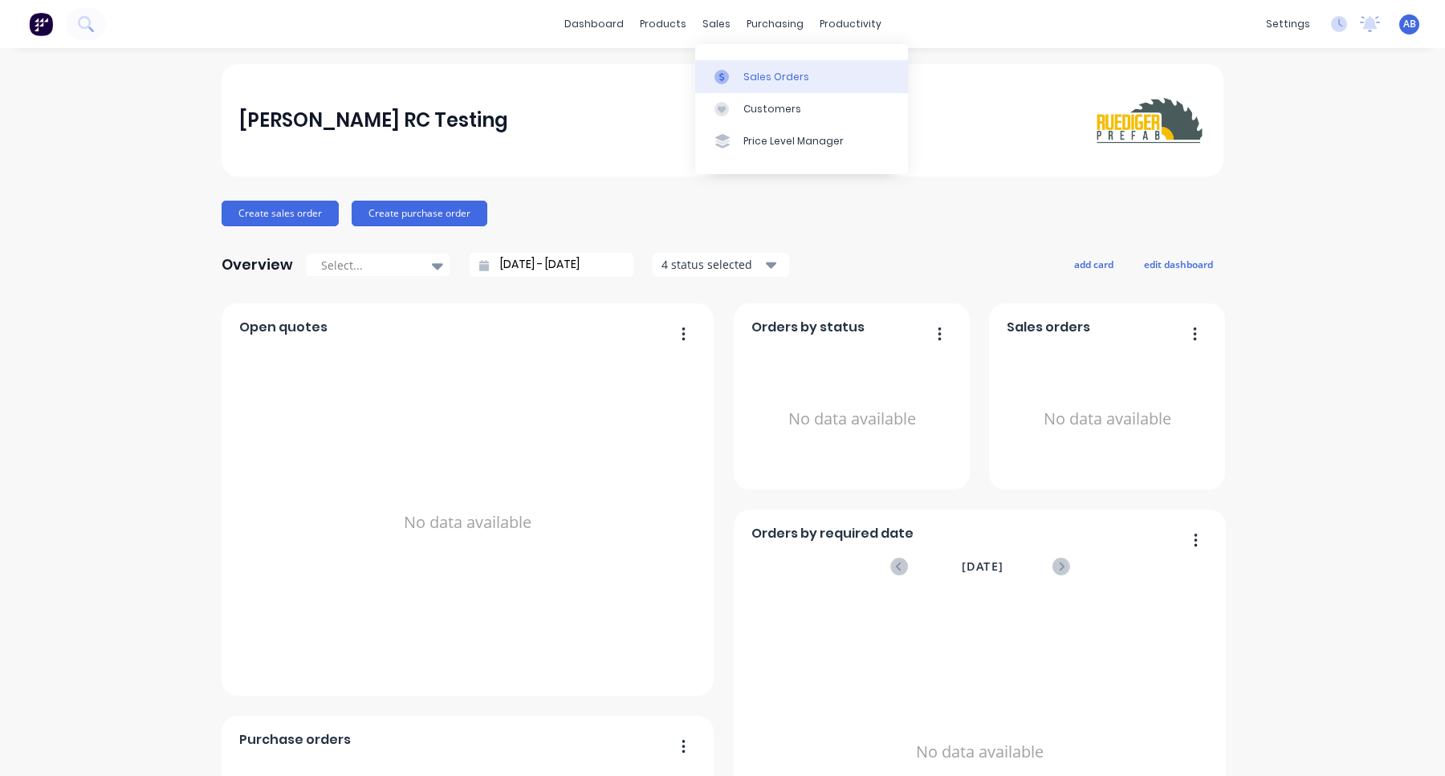
click at [754, 83] on div "Sales Orders" at bounding box center [776, 77] width 66 height 14
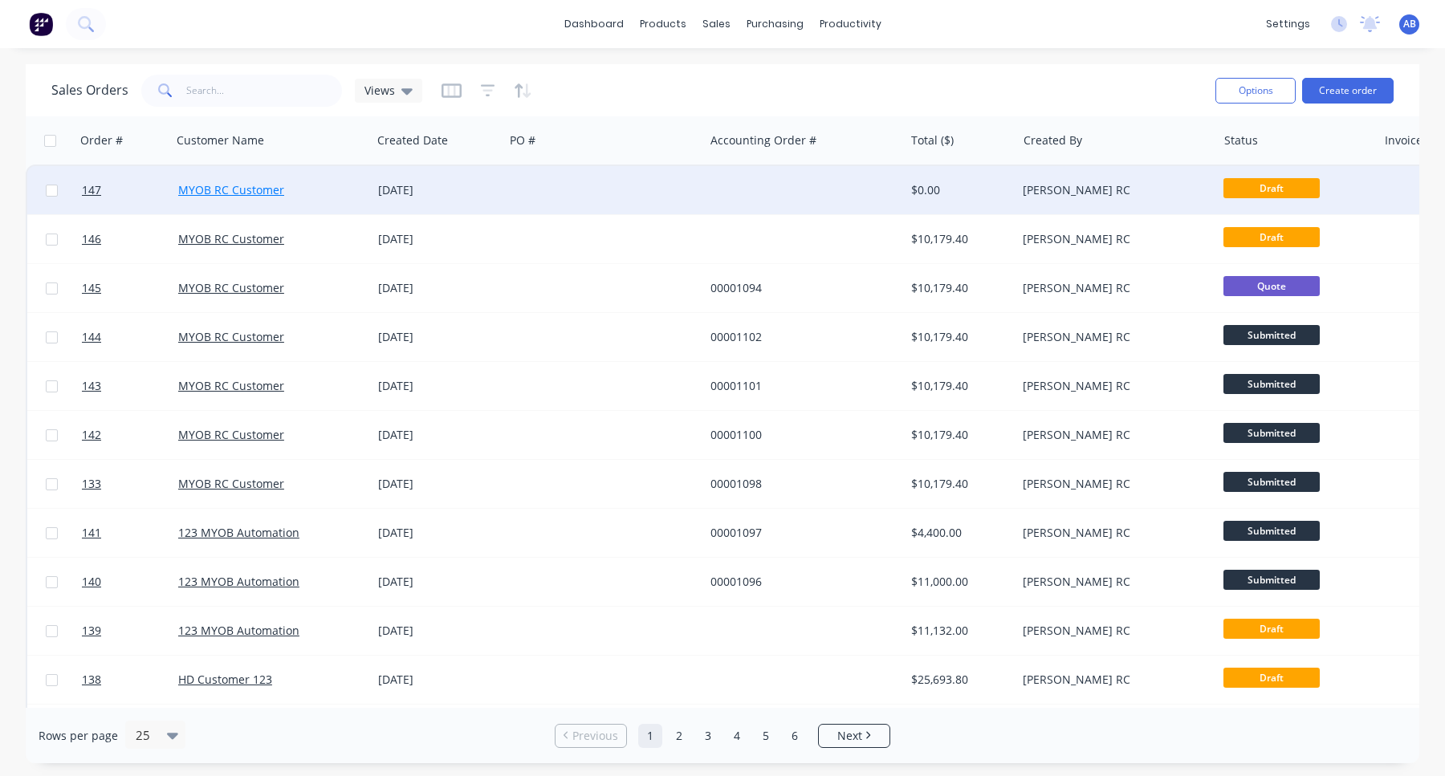
click at [238, 191] on link "MYOB RC Customer" at bounding box center [231, 189] width 106 height 15
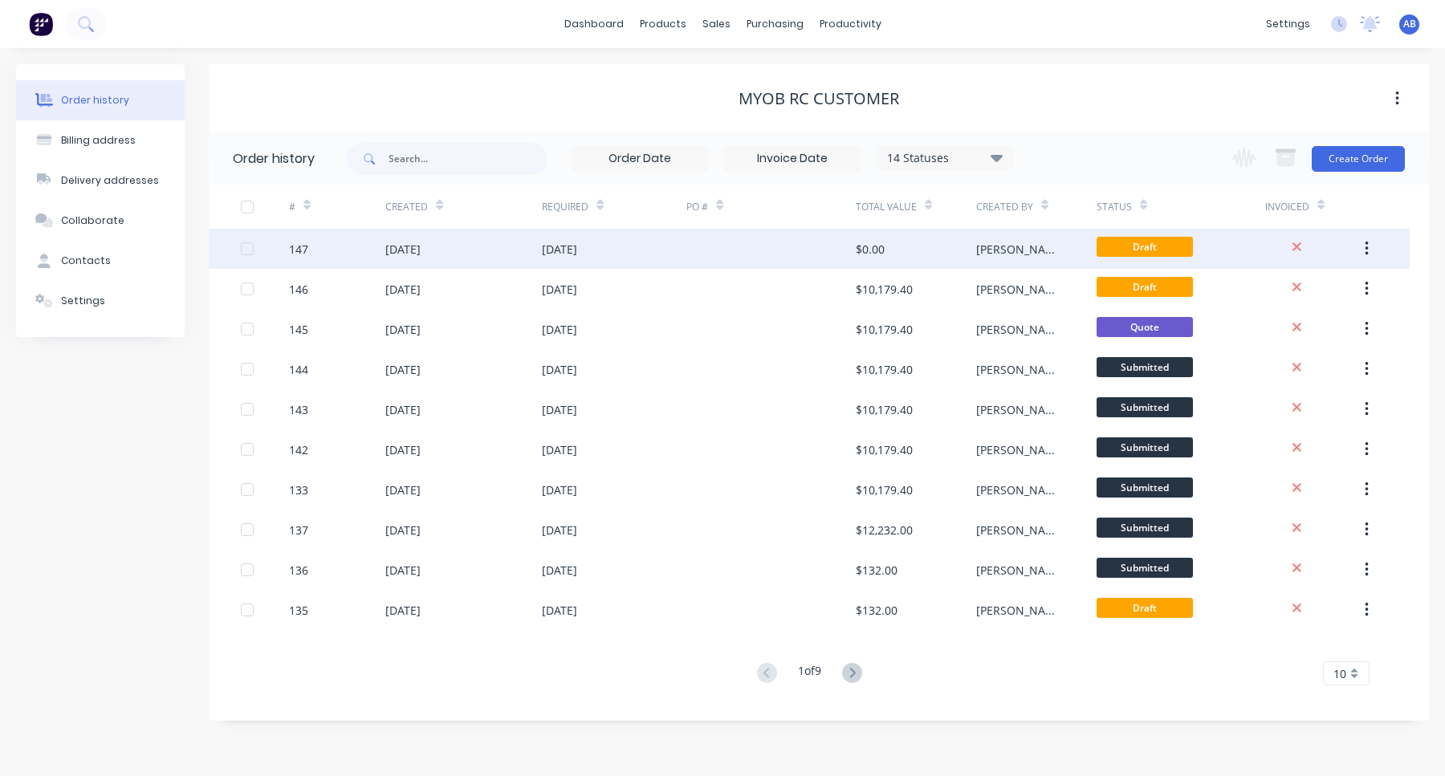
click at [932, 257] on div "$0.00" at bounding box center [916, 249] width 120 height 40
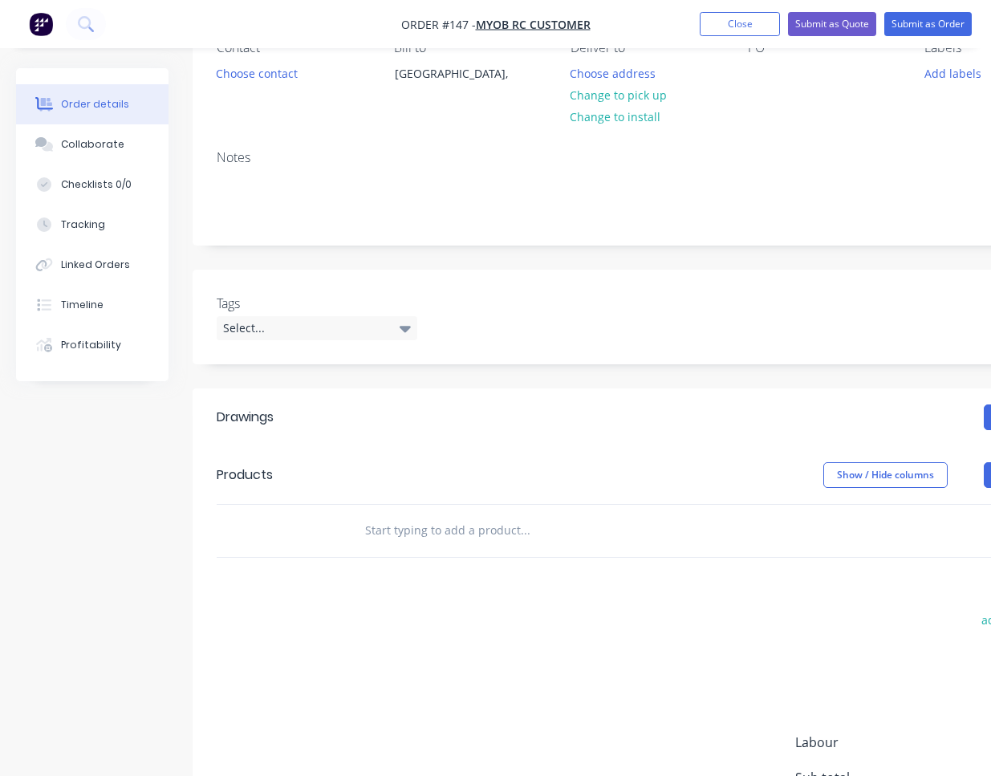
scroll to position [175, 0]
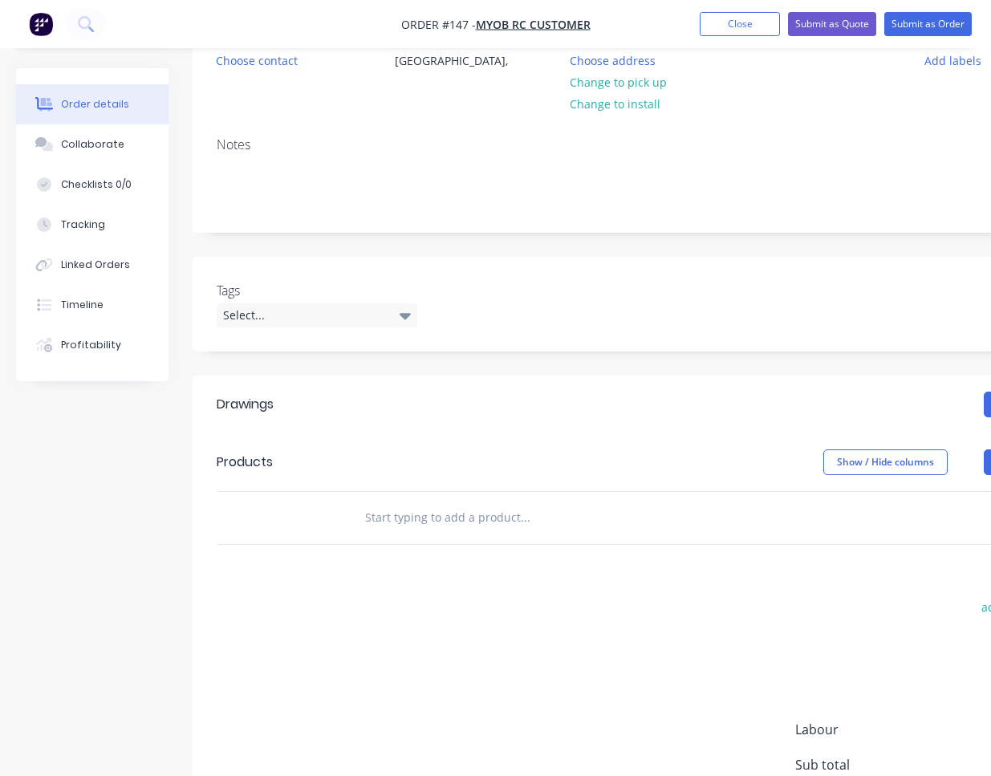
click at [453, 526] on input "text" at bounding box center [524, 518] width 321 height 32
type input "var 3"
click at [746, 22] on button "Close" at bounding box center [740, 24] width 80 height 24
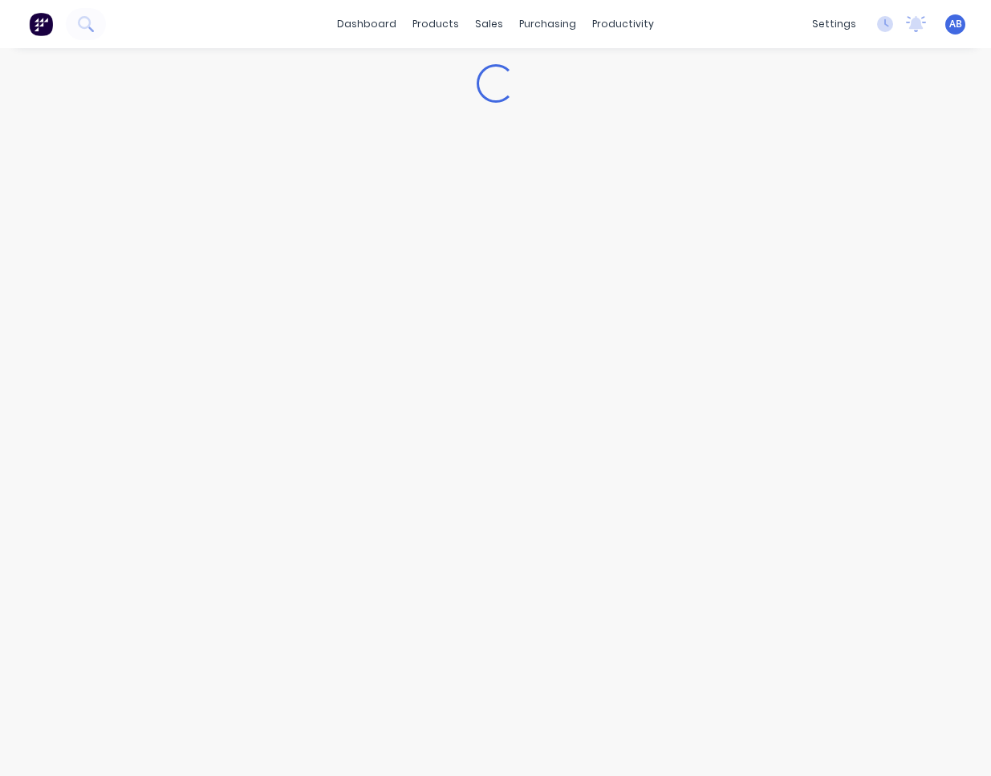
click at [953, 26] on span "AB" at bounding box center [956, 24] width 13 height 14
click at [856, 198] on button "Sign out" at bounding box center [855, 201] width 213 height 32
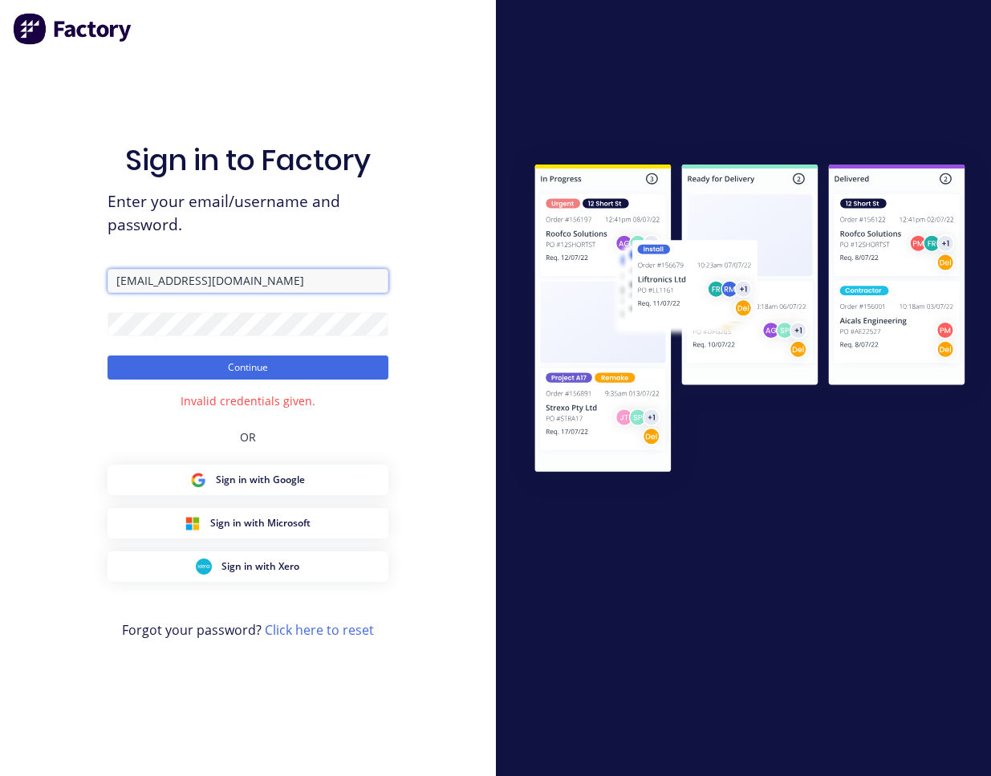
click at [275, 290] on input "aimon+1@xero.factory.app" at bounding box center [248, 281] width 281 height 24
click at [277, 287] on input "aimon+1@xero.factory.app" at bounding box center [248, 281] width 281 height 24
click at [277, 287] on input "[EMAIL_ADDRESS][DOMAIN_NAME]" at bounding box center [248, 281] width 281 height 24
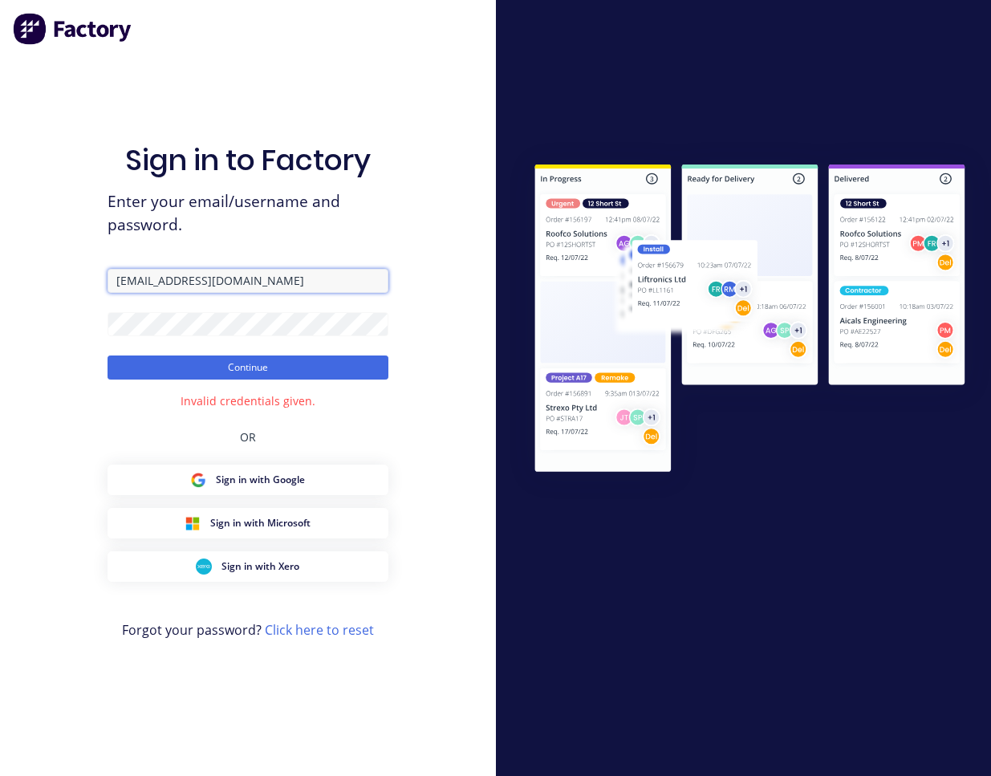
paste input "aimon+1@hd.com"
click at [353, 225] on span "Enter your email/username and password." at bounding box center [248, 213] width 281 height 47
drag, startPoint x: 138, startPoint y: 276, endPoint x: 35, endPoint y: 286, distance: 103.2
click at [35, 286] on div "Sign in to Factory Enter your email/username and password. aimon+1@hd.com Conti…" at bounding box center [248, 388] width 496 height 776
type input "aimon+1@hd.com"
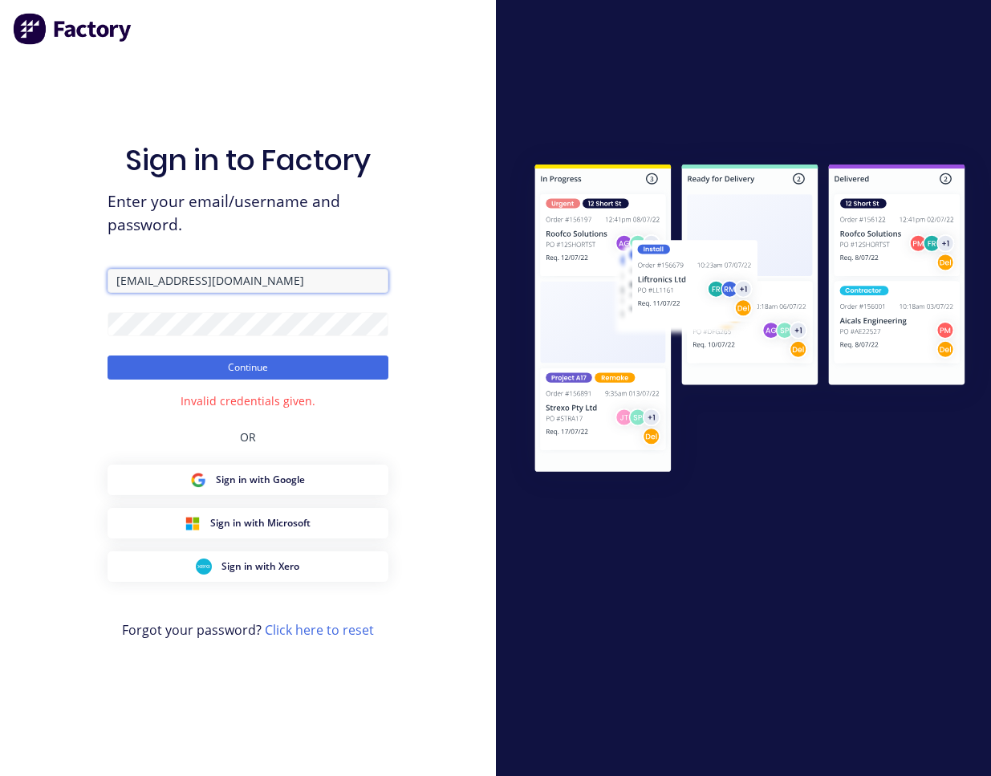
click at [108, 356] on button "Continue" at bounding box center [248, 368] width 281 height 24
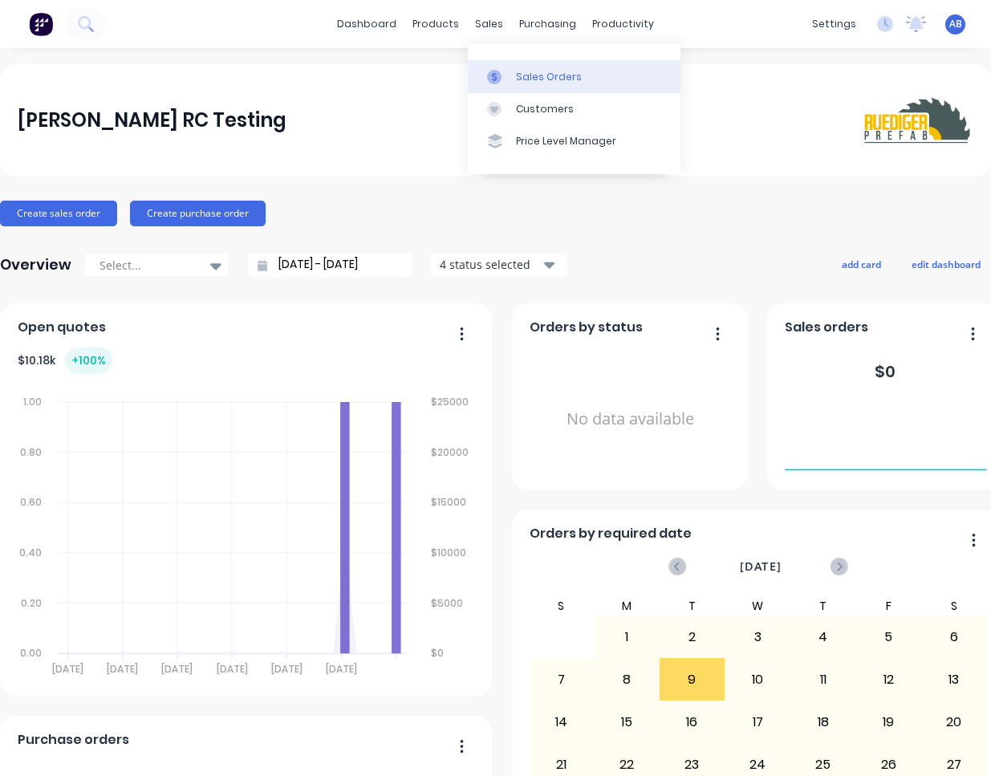
click at [531, 79] on div "Sales Orders" at bounding box center [549, 77] width 66 height 14
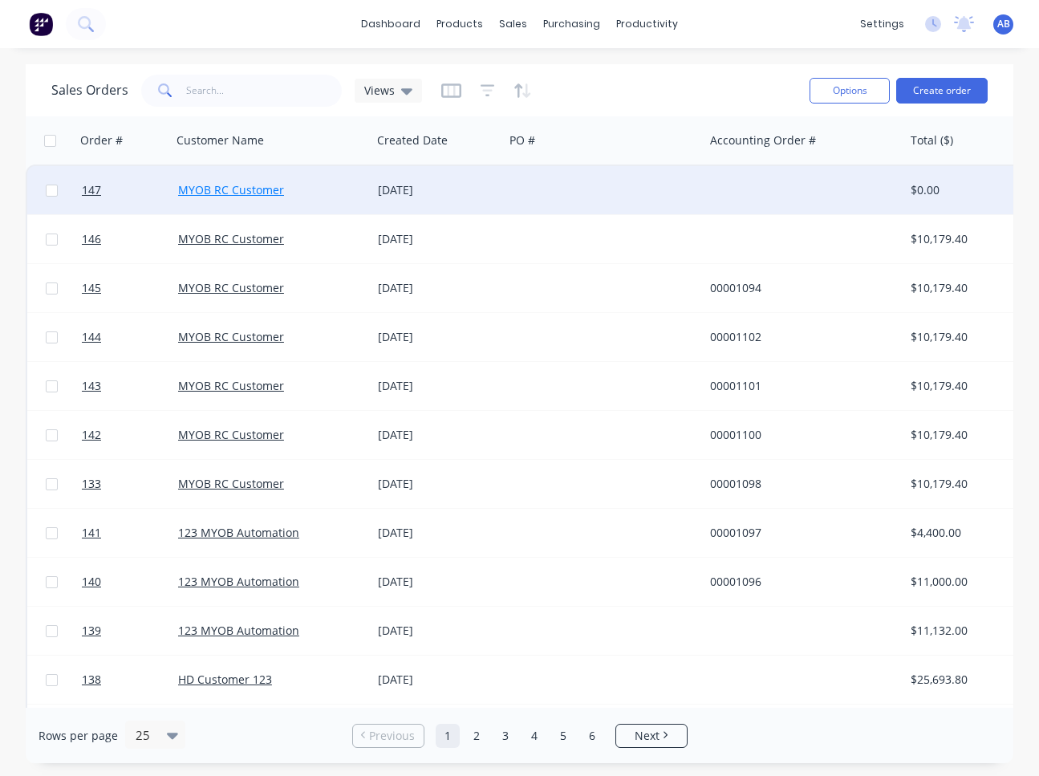
click at [266, 193] on link "MYOB RC Customer" at bounding box center [231, 189] width 106 height 15
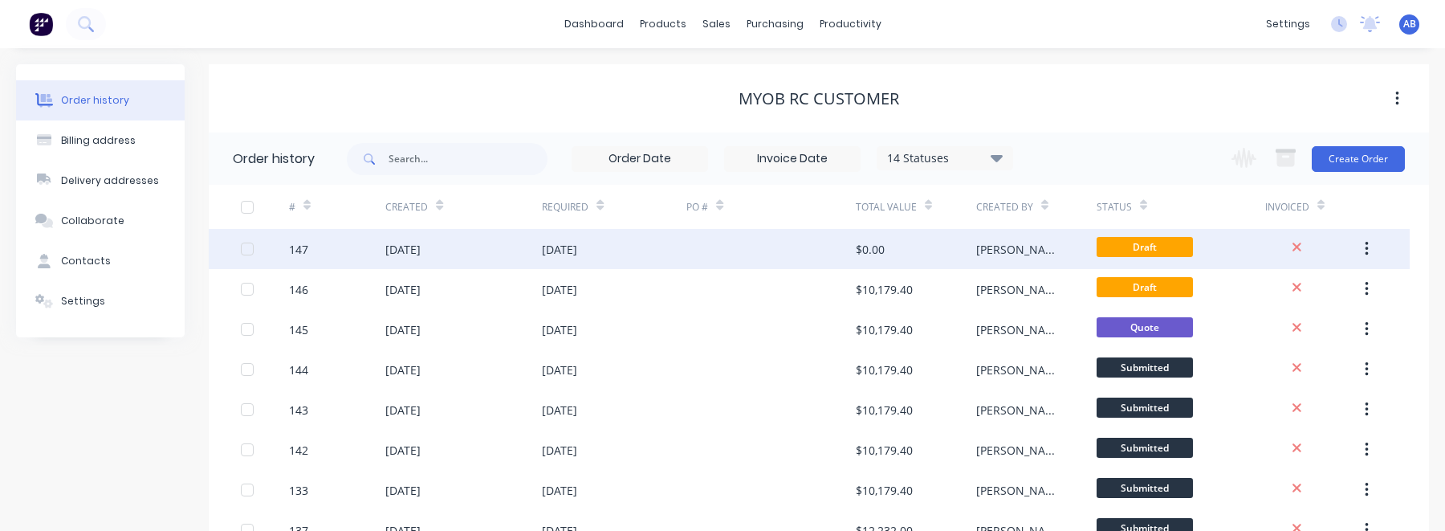
click at [901, 248] on div "$0.00" at bounding box center [916, 249] width 120 height 40
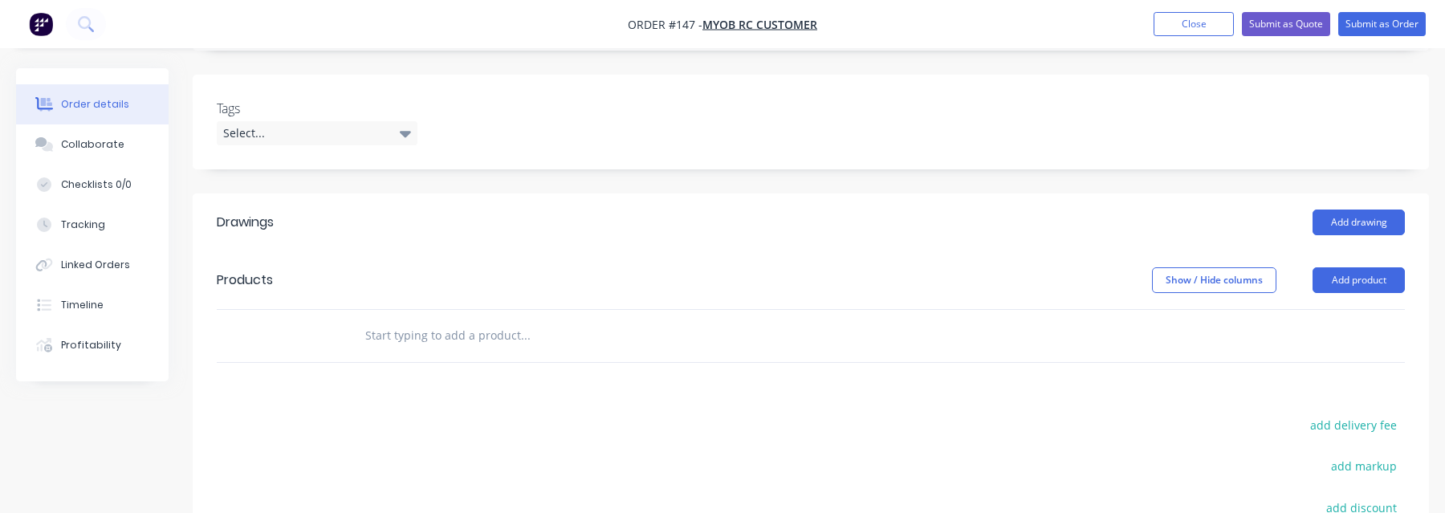
scroll to position [441, 0]
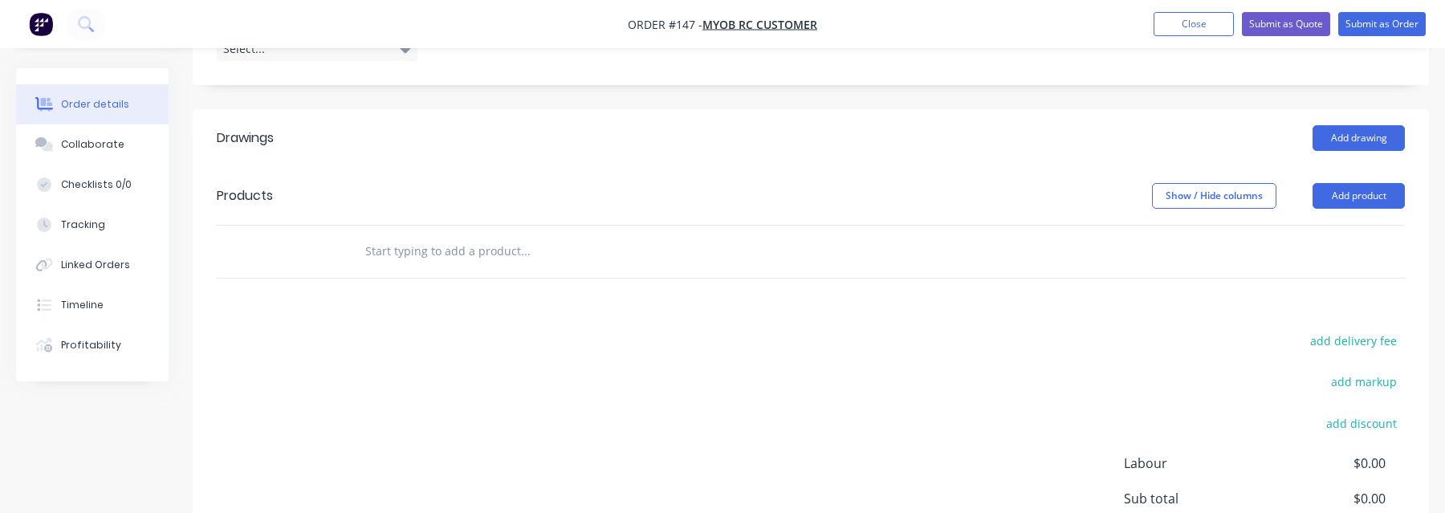
click at [429, 257] on input "text" at bounding box center [524, 251] width 321 height 32
type input "var 3"
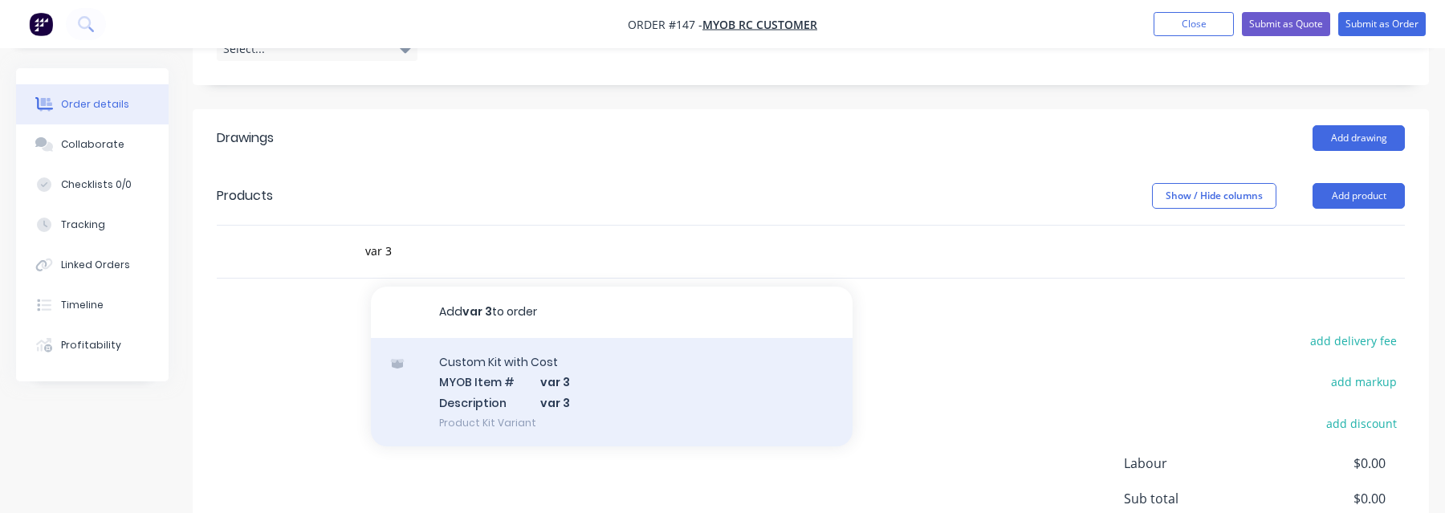
click at [559, 405] on div "Custom Kit with Cost MYOB Item # var 3 Description var 3 Product Kit Variant" at bounding box center [612, 392] width 482 height 108
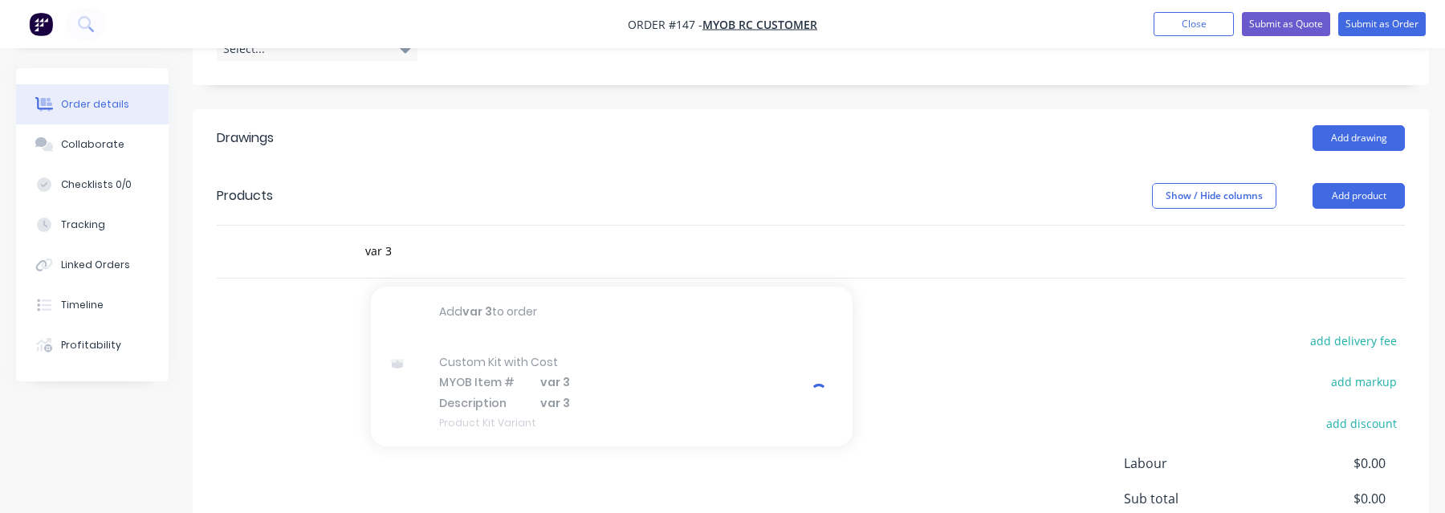
click at [574, 222] on header "Products Show / Hide columns Add product" at bounding box center [811, 196] width 1236 height 58
click at [566, 237] on input "var 3" at bounding box center [524, 251] width 321 height 32
click at [506, 257] on input "a" at bounding box center [524, 251] width 321 height 32
type input "a"
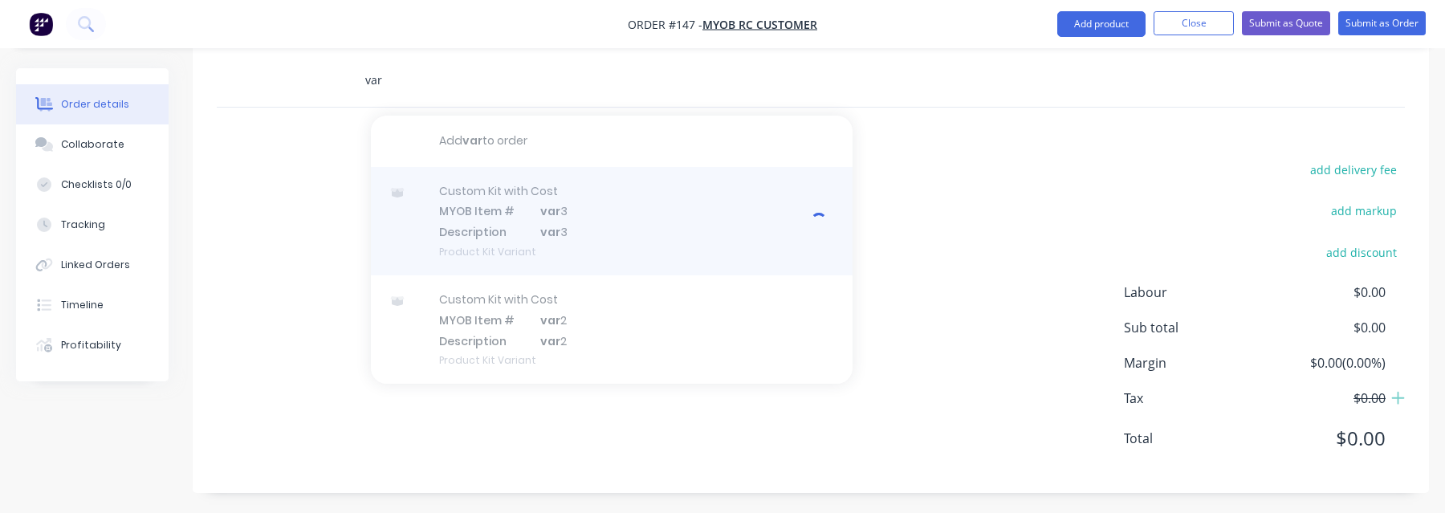
scroll to position [616, 0]
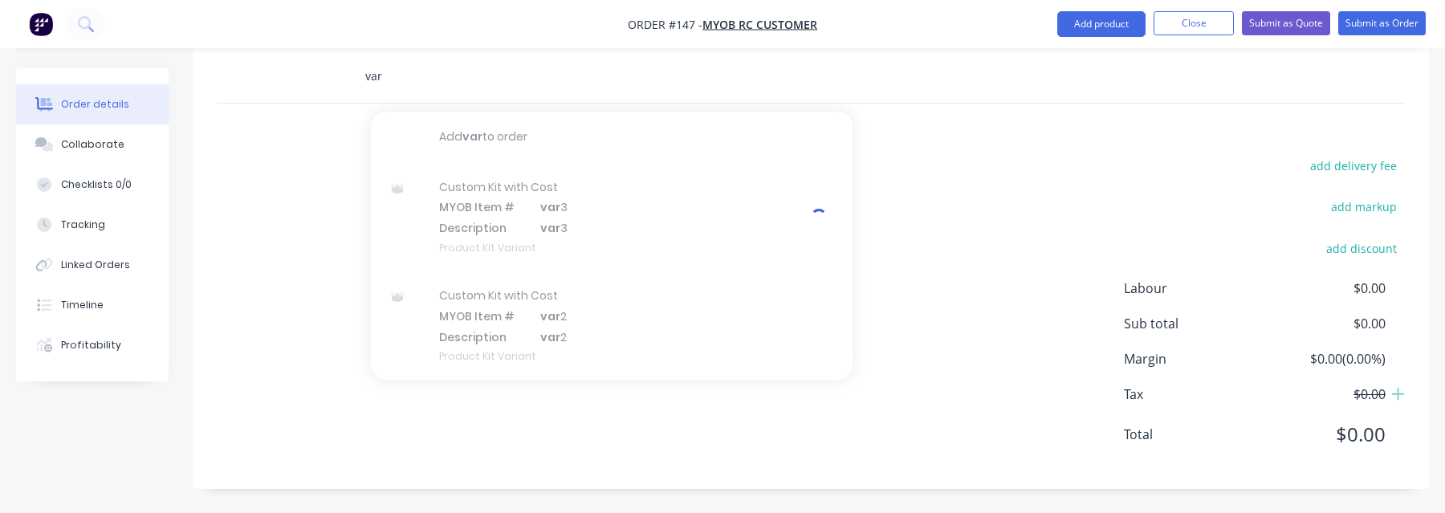
type input "var"
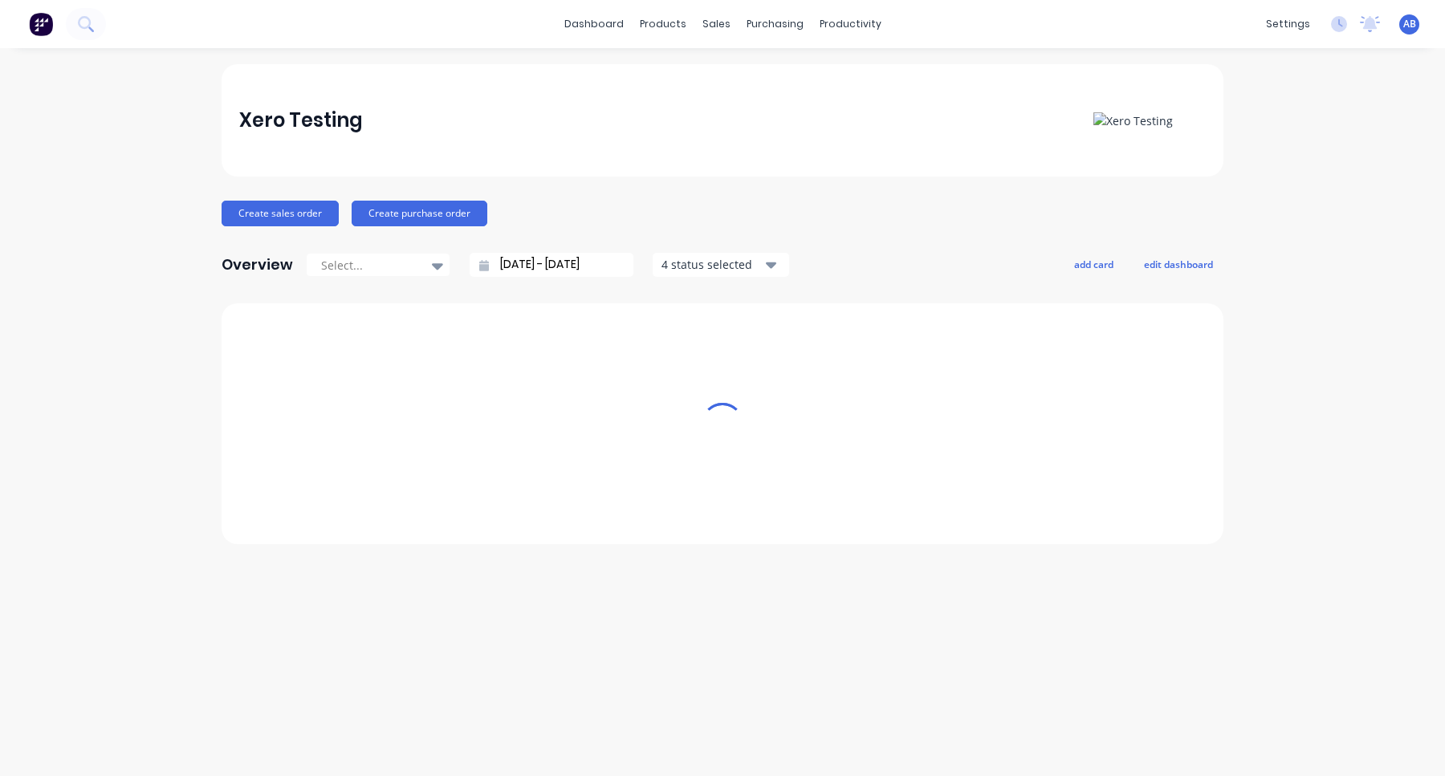
click at [1409, 26] on span "AB" at bounding box center [1409, 24] width 13 height 14
click at [1270, 197] on div "Sign out" at bounding box center [1272, 201] width 43 height 14
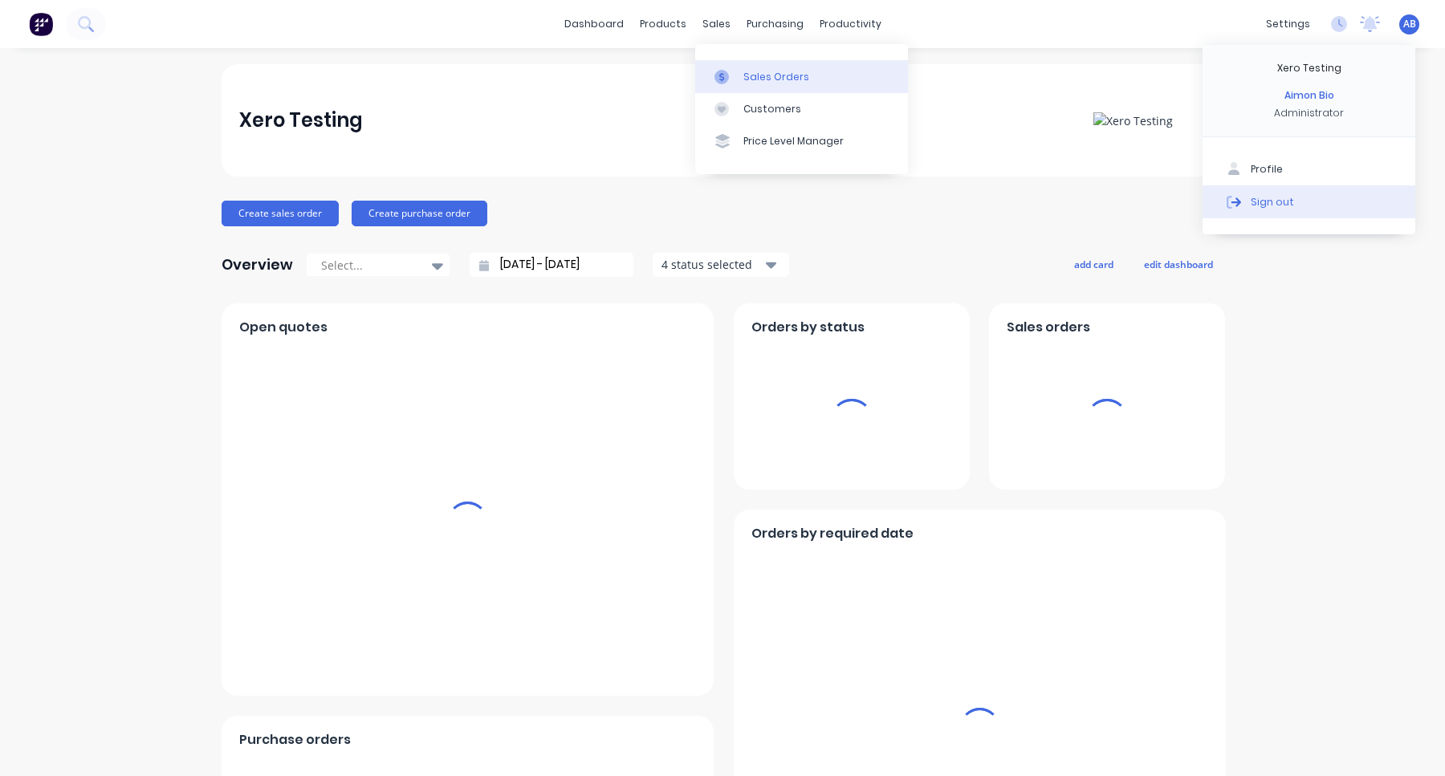
click at [761, 77] on div "Sales Orders" at bounding box center [776, 77] width 66 height 14
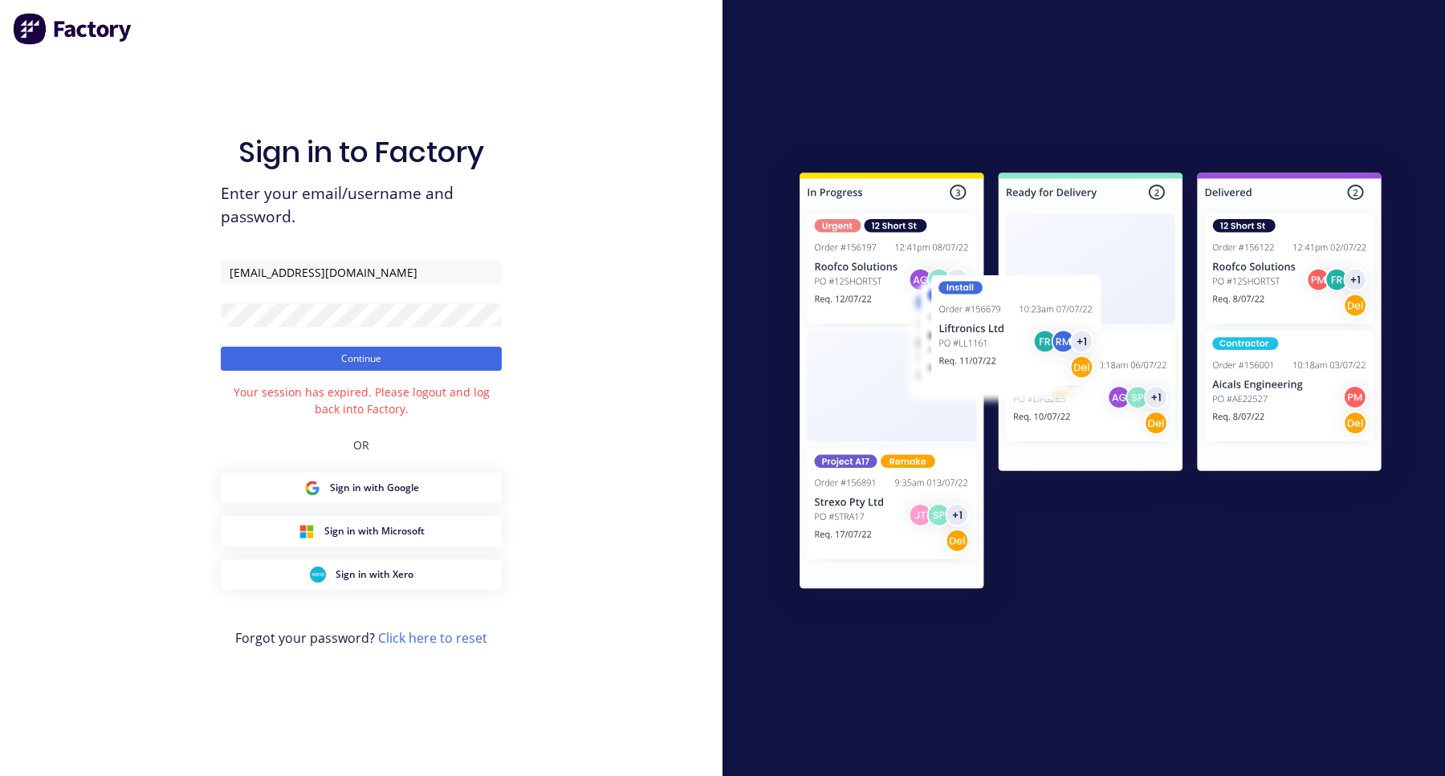
click at [221, 347] on button "Continue" at bounding box center [361, 359] width 281 height 24
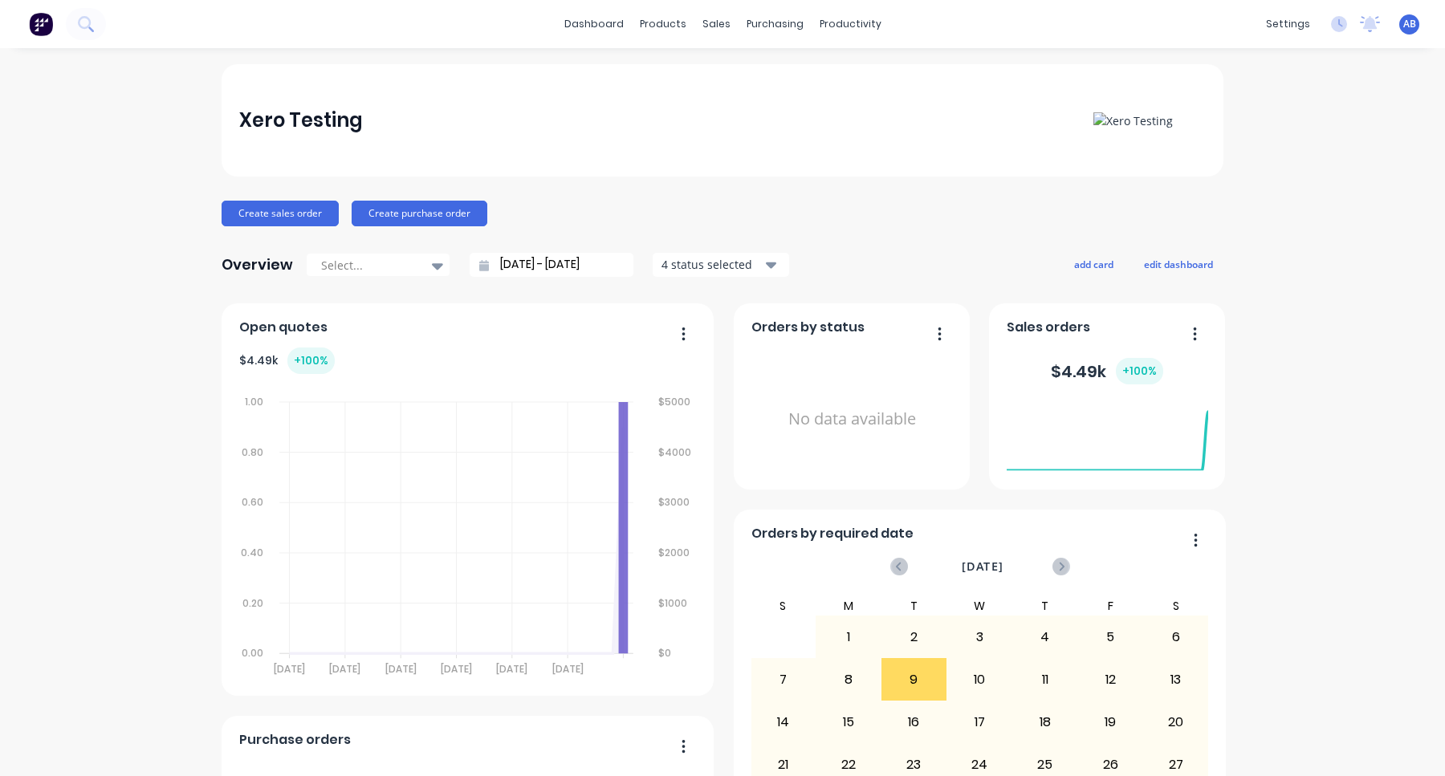
click at [1410, 17] on span "AB" at bounding box center [1409, 24] width 13 height 14
click at [1292, 209] on button "Sign out" at bounding box center [1308, 201] width 213 height 32
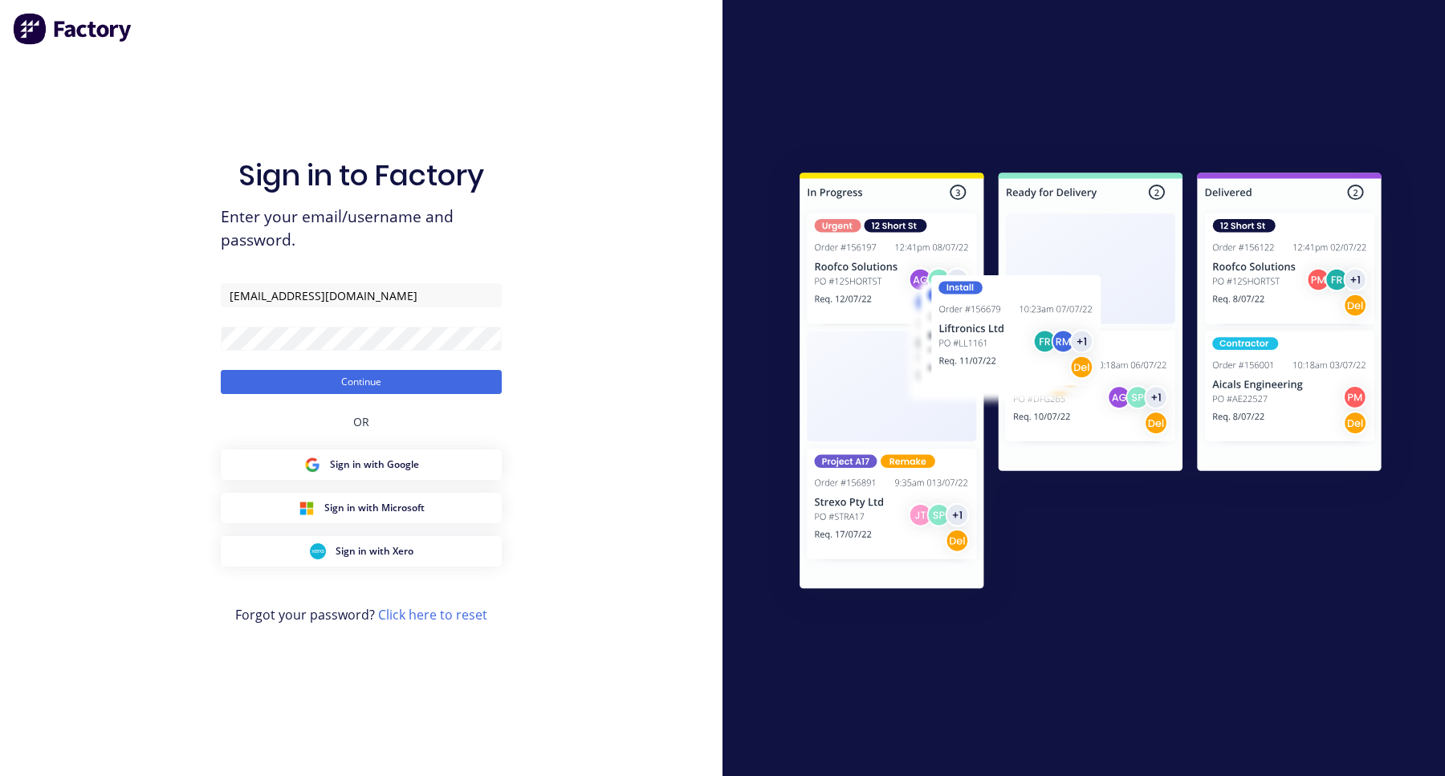
click at [221, 370] on button "Continue" at bounding box center [361, 382] width 281 height 24
